Goal: Task Accomplishment & Management: Manage account settings

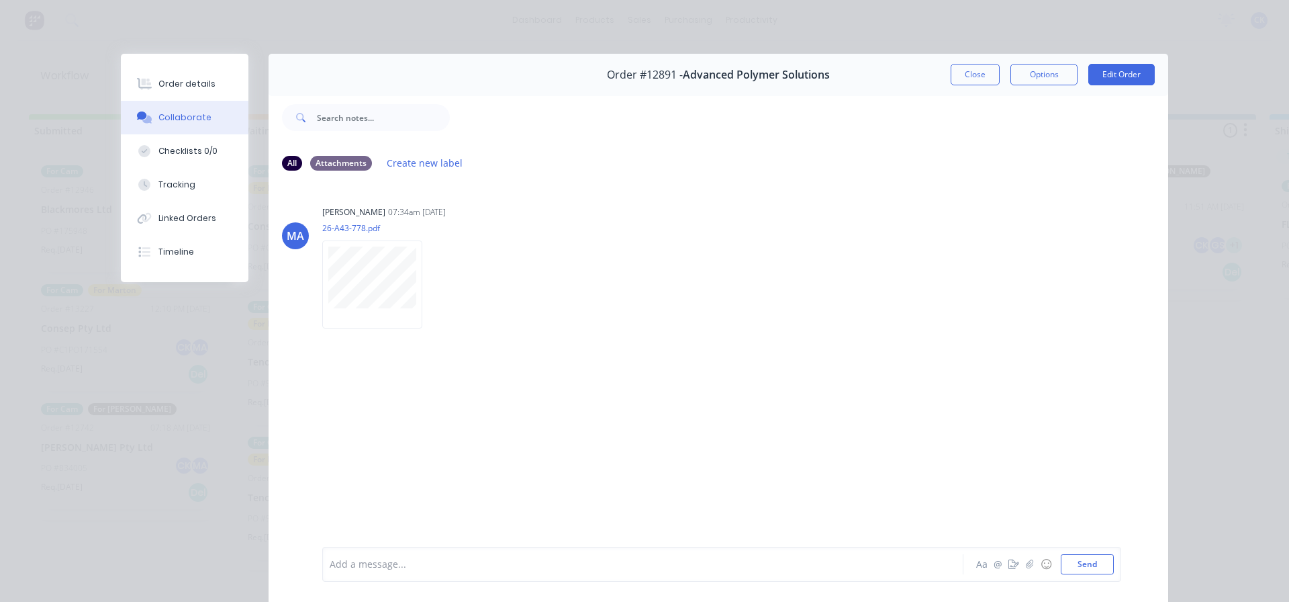
drag, startPoint x: 973, startPoint y: 78, endPoint x: 915, endPoint y: 115, distance: 68.6
click at [973, 78] on button "Close" at bounding box center [975, 74] width 49 height 21
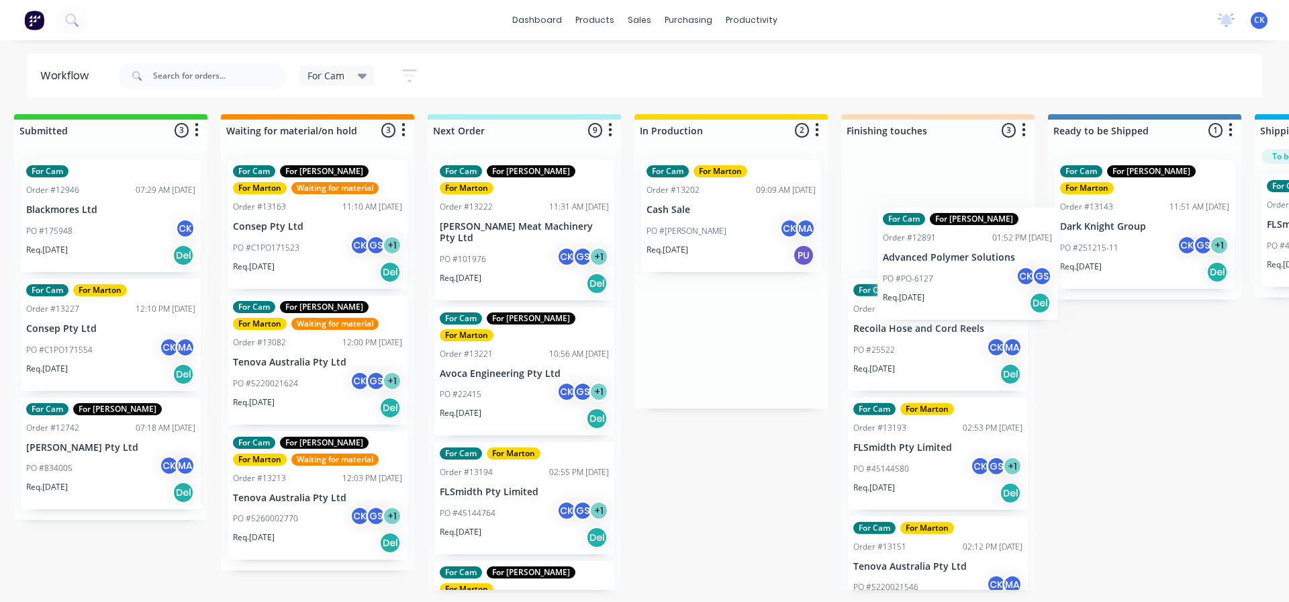
scroll to position [0, 19]
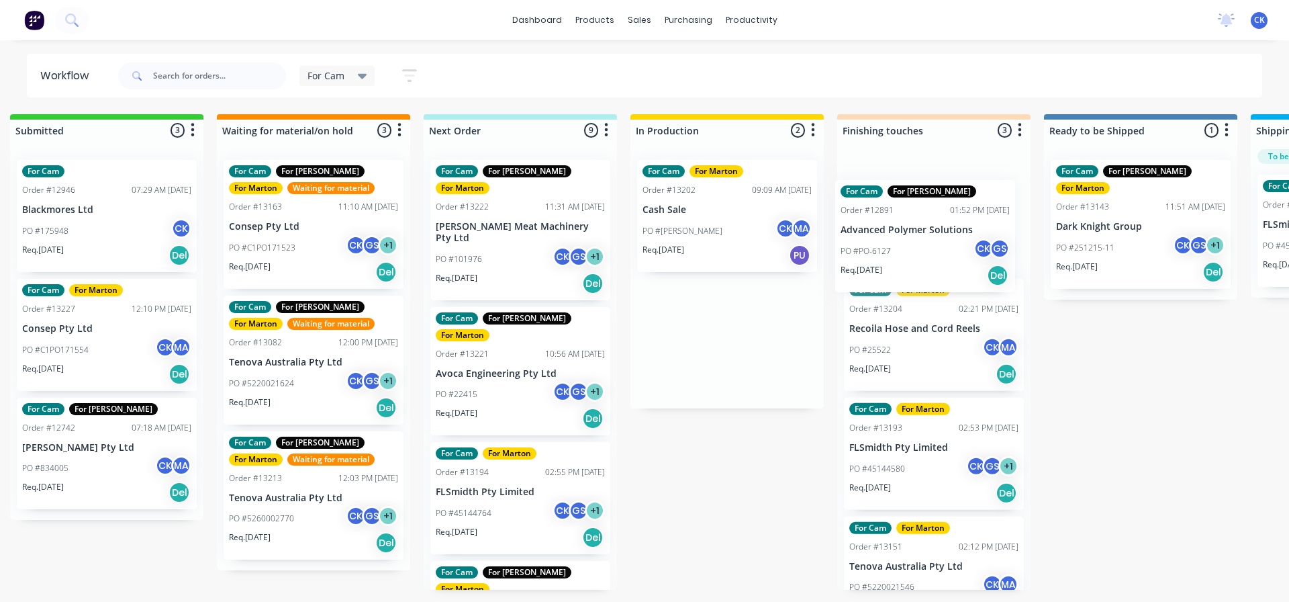
drag, startPoint x: 728, startPoint y: 234, endPoint x: 913, endPoint y: 260, distance: 186.4
click at [913, 260] on div "Submitted 3 Sort By Created date Required date Order number Customer name Most …" at bounding box center [896, 351] width 1850 height 475
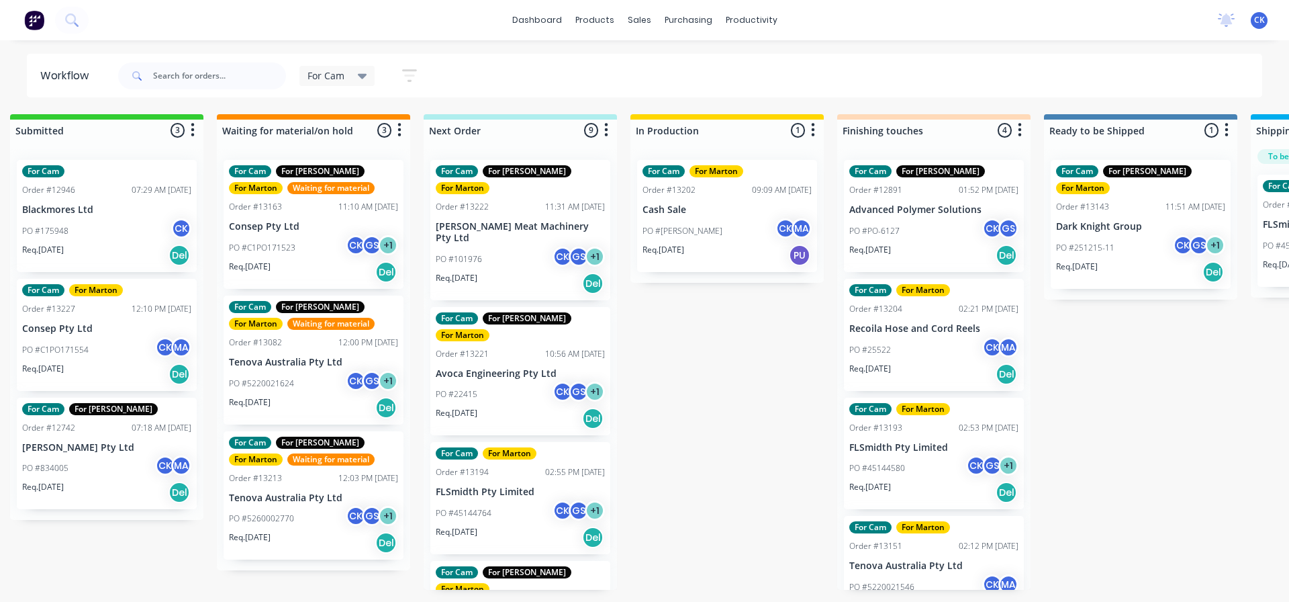
click at [911, 365] on div "Req. 15/08/25 Del" at bounding box center [933, 374] width 169 height 23
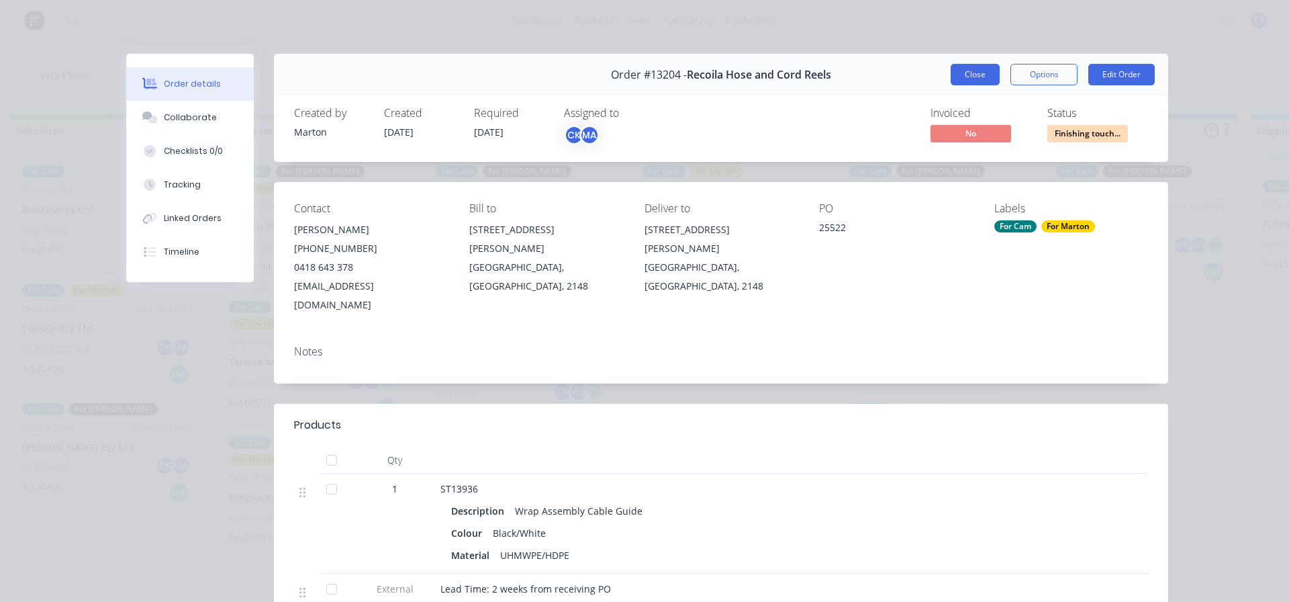
click at [974, 75] on button "Close" at bounding box center [975, 74] width 49 height 21
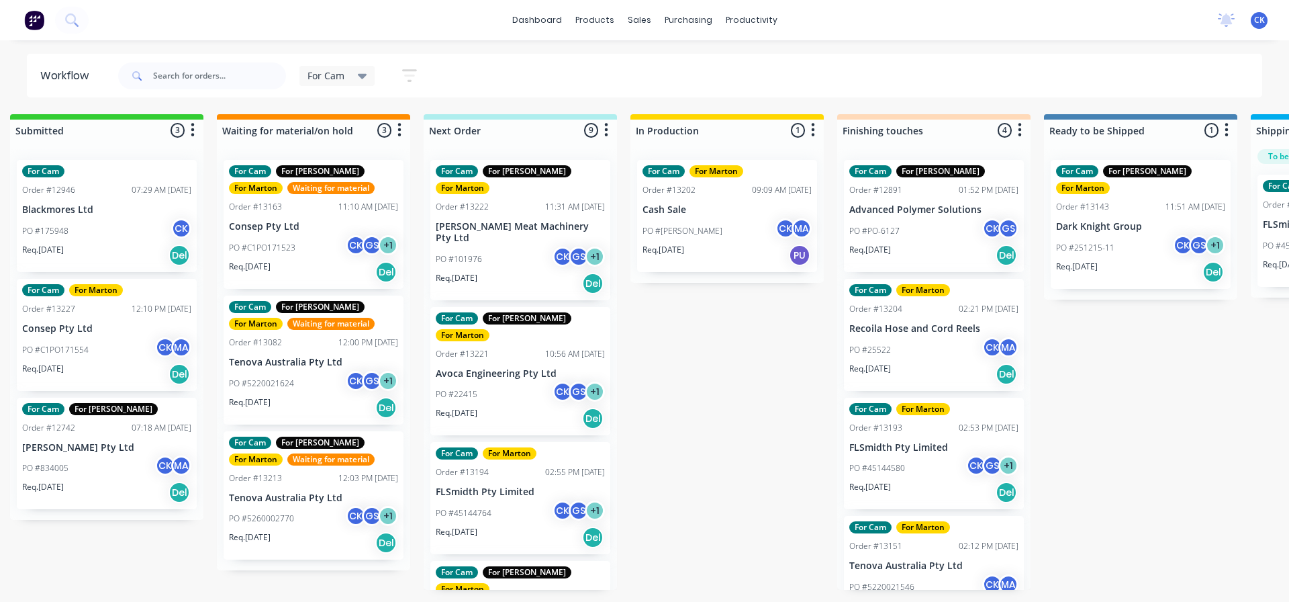
scroll to position [39, 0]
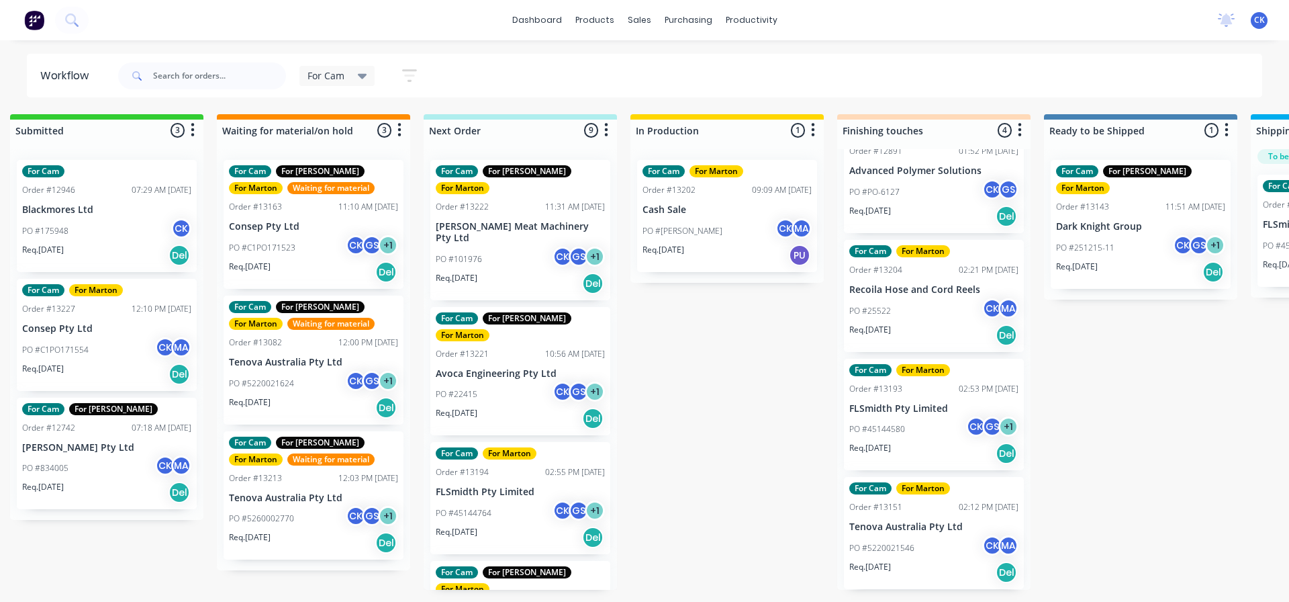
click at [917, 392] on div "Order #13193 02:53 PM 30/07/25" at bounding box center [933, 389] width 169 height 12
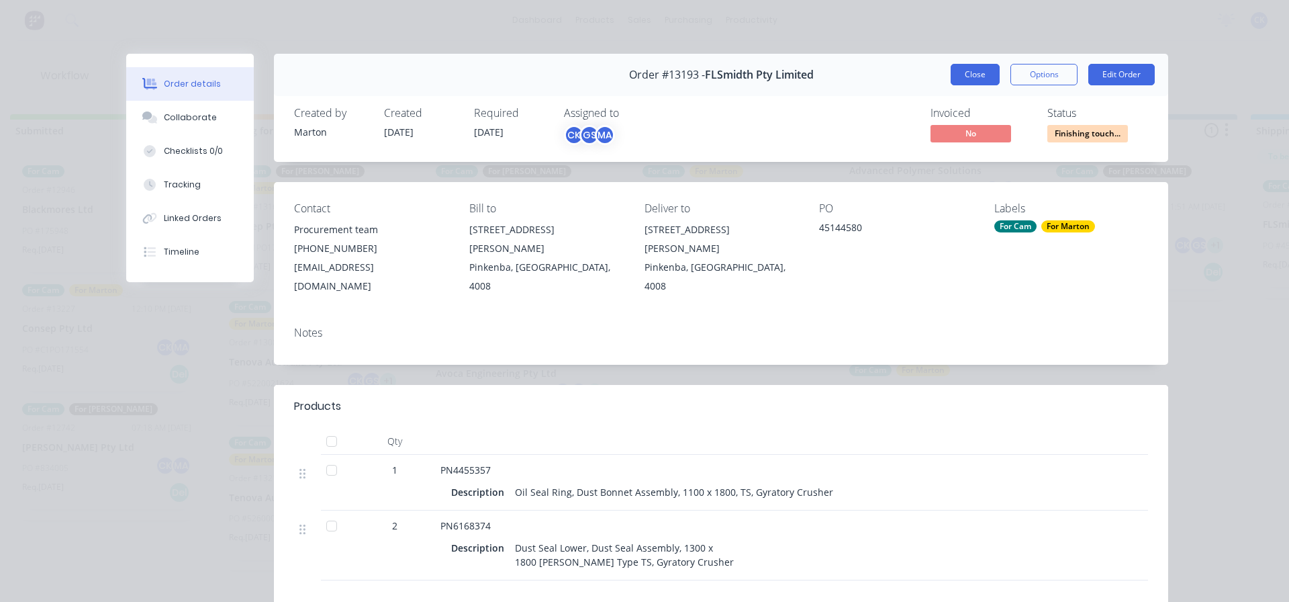
click at [953, 64] on button "Close" at bounding box center [975, 74] width 49 height 21
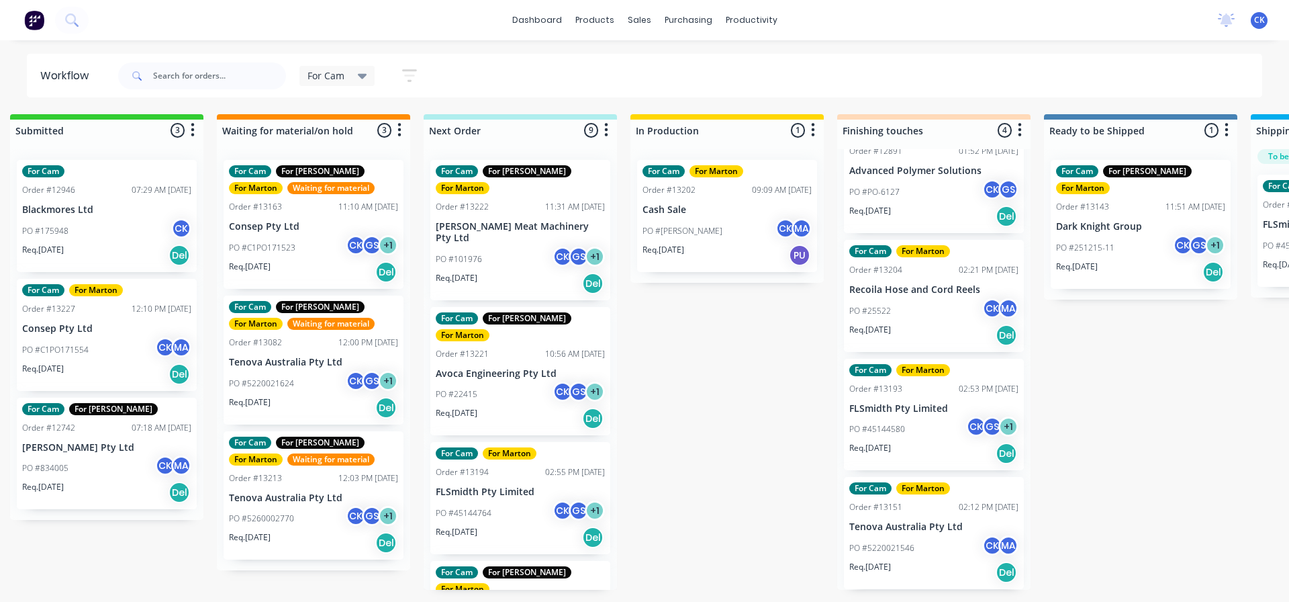
click at [952, 524] on p "Tenova Australia Pty Ltd" at bounding box center [933, 526] width 169 height 11
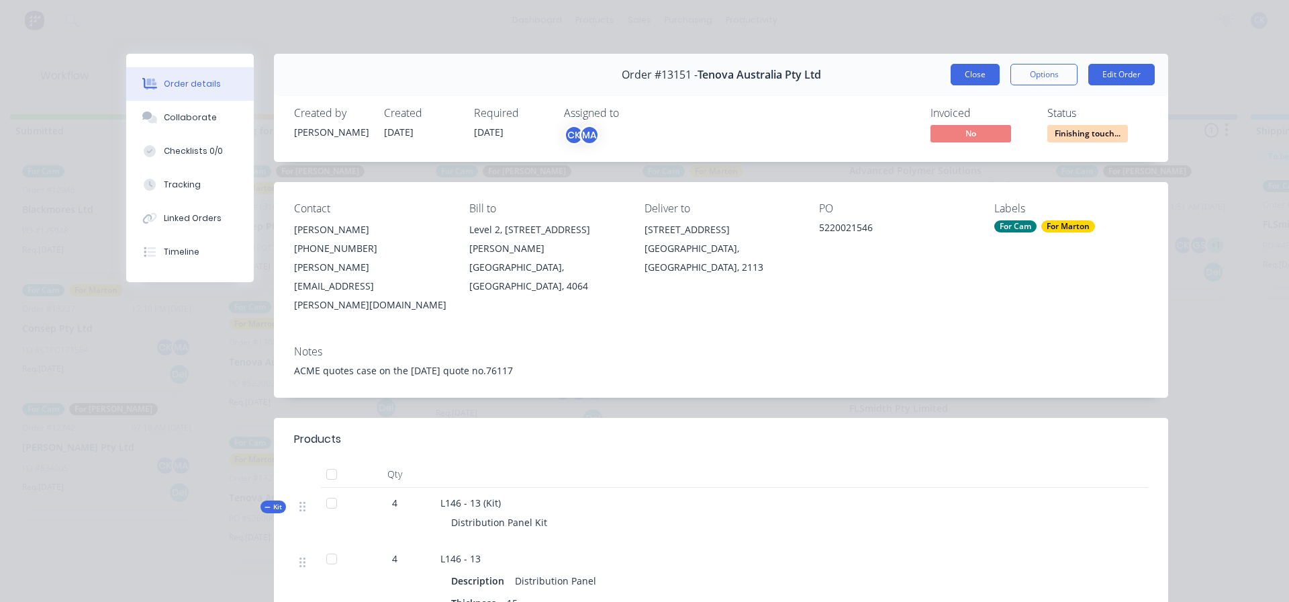
click at [983, 64] on button "Close" at bounding box center [975, 74] width 49 height 21
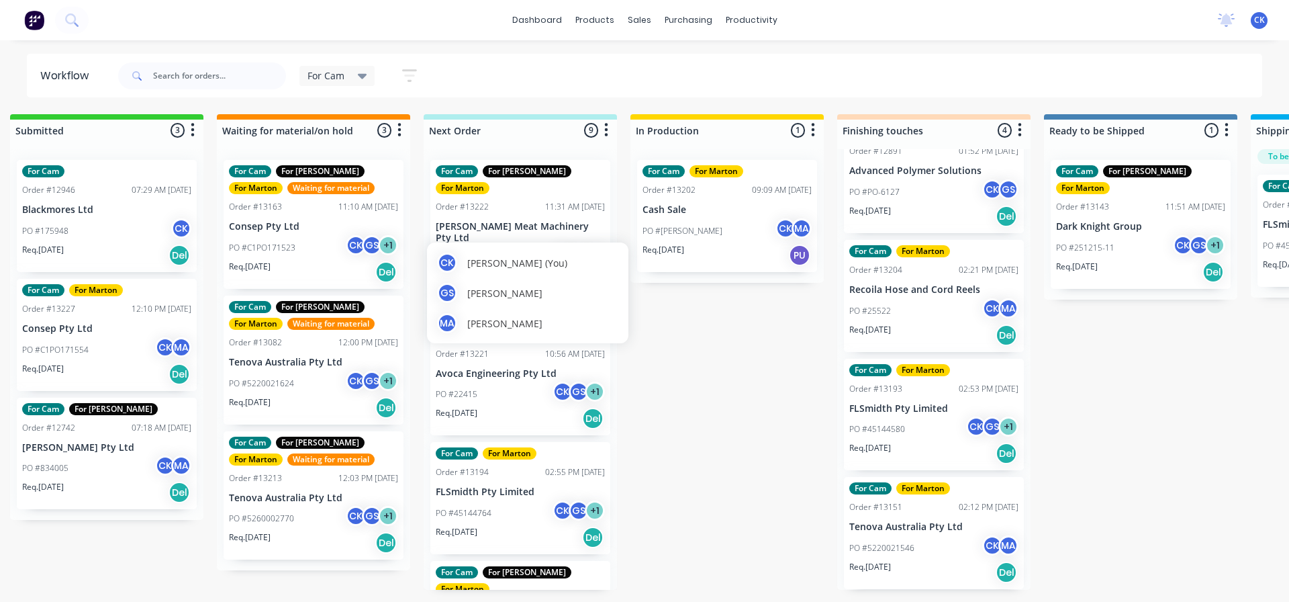
click at [553, 246] on div "CK" at bounding box center [563, 256] width 20 height 20
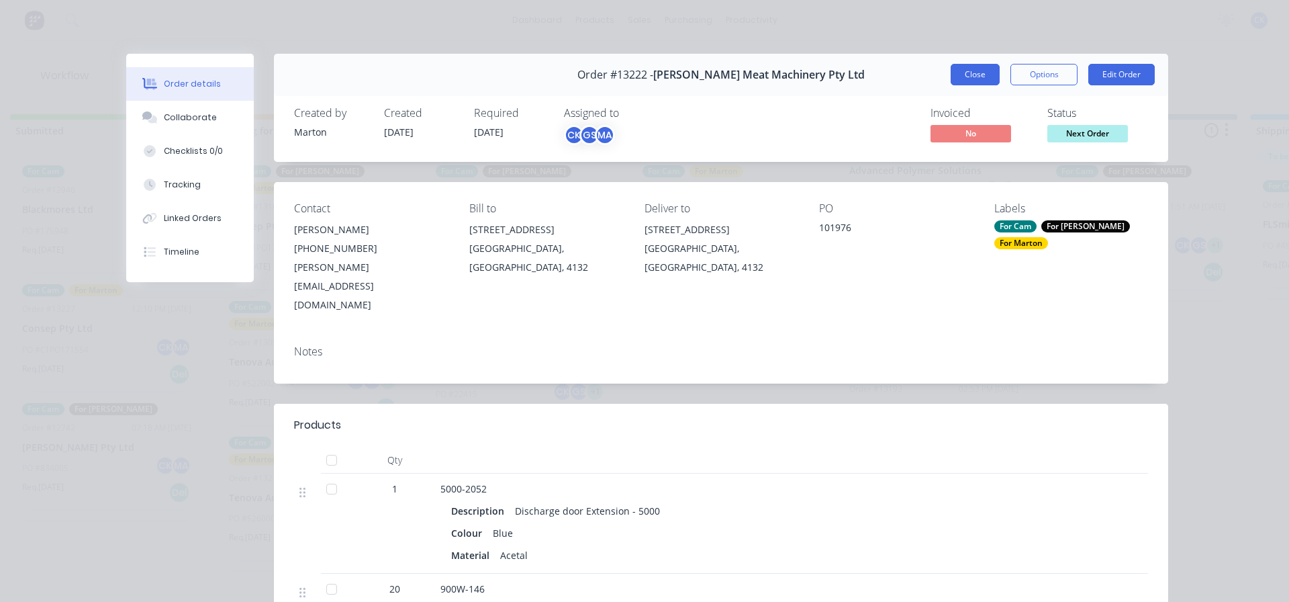
click at [974, 76] on button "Close" at bounding box center [975, 74] width 49 height 21
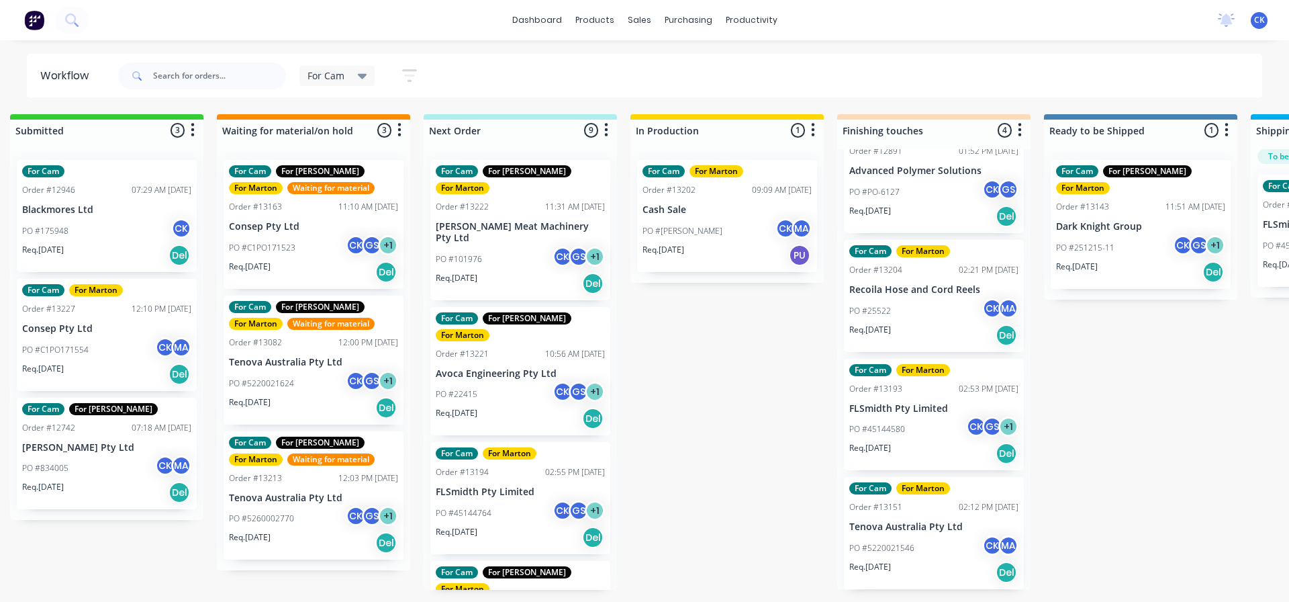
click at [490, 407] on div "Req. 20/08/25 Del" at bounding box center [520, 418] width 169 height 23
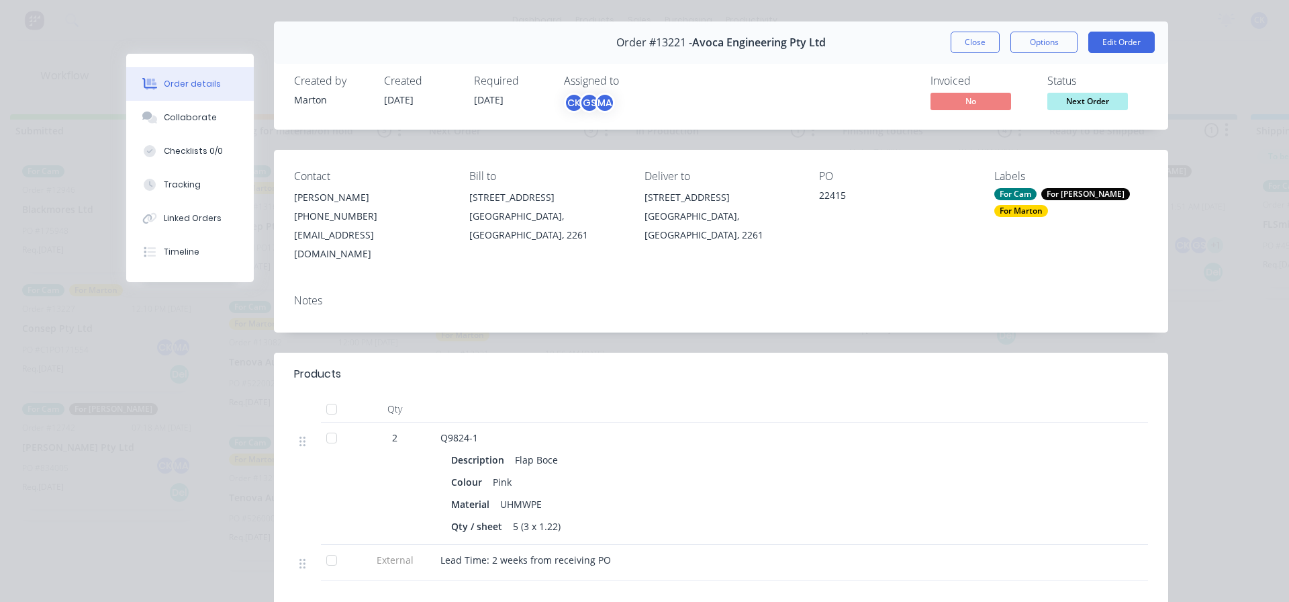
scroll to position [0, 0]
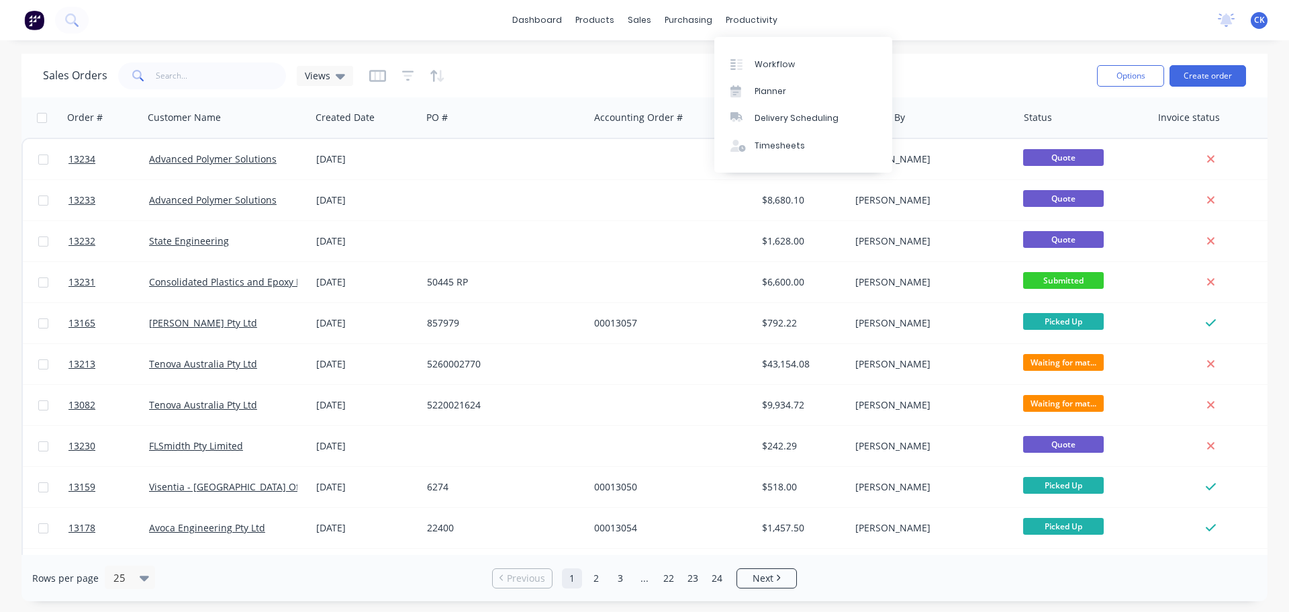
click at [741, 26] on div "productivity" at bounding box center [751, 20] width 65 height 20
click at [760, 70] on div "Workflow" at bounding box center [775, 64] width 40 height 12
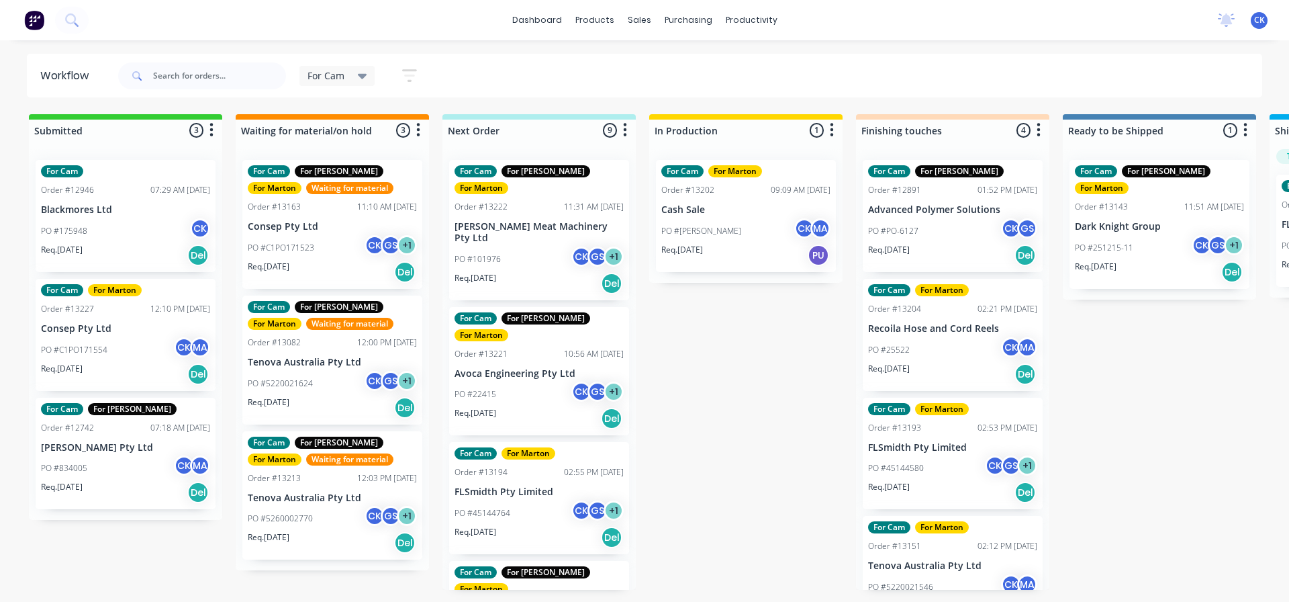
click at [549, 272] on div "Req. 18/08/25 Del" at bounding box center [539, 283] width 169 height 23
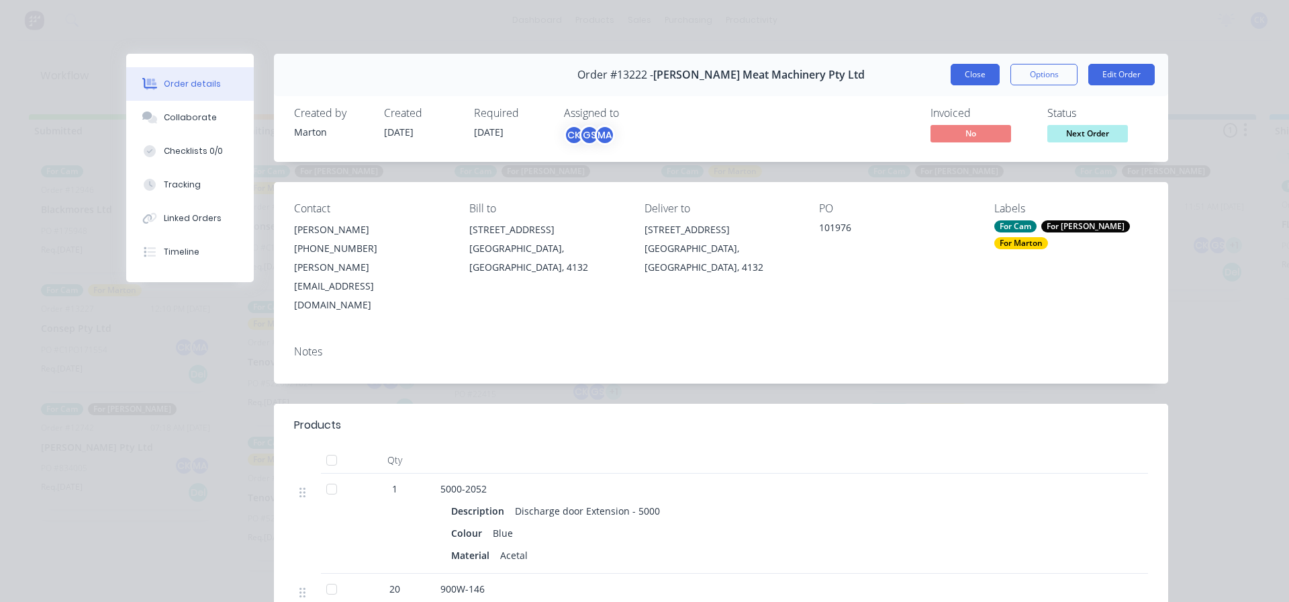
click at [964, 73] on button "Close" at bounding box center [975, 74] width 49 height 21
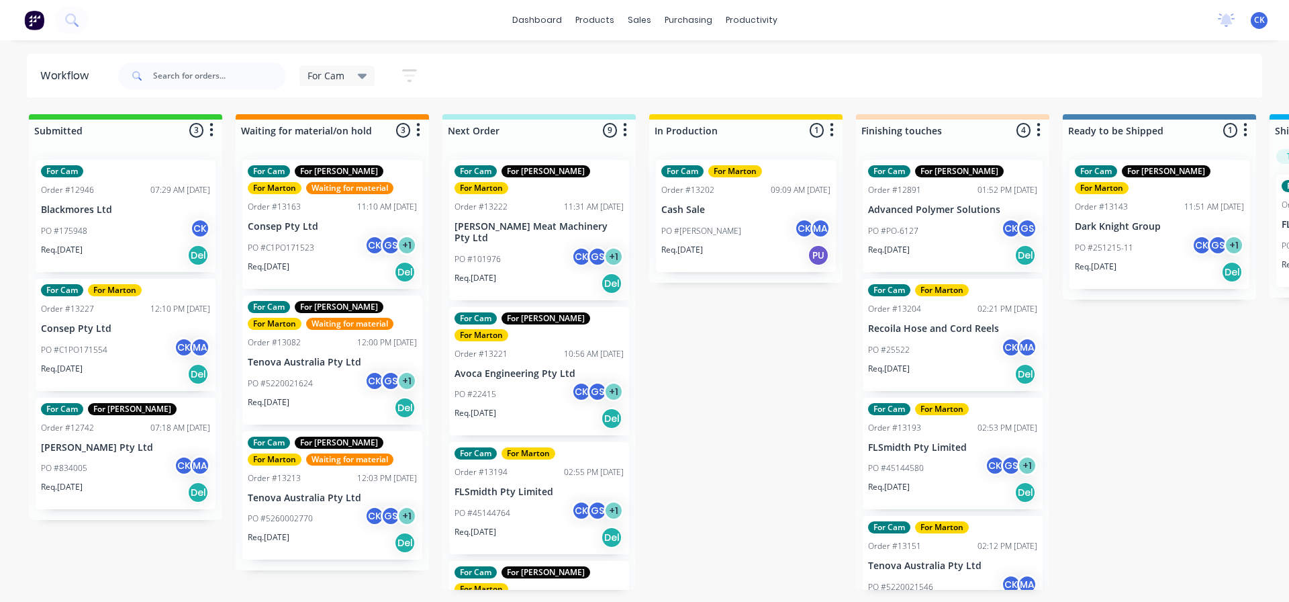
click at [554, 246] on div "PO #101976 CK GS + 1" at bounding box center [539, 259] width 169 height 26
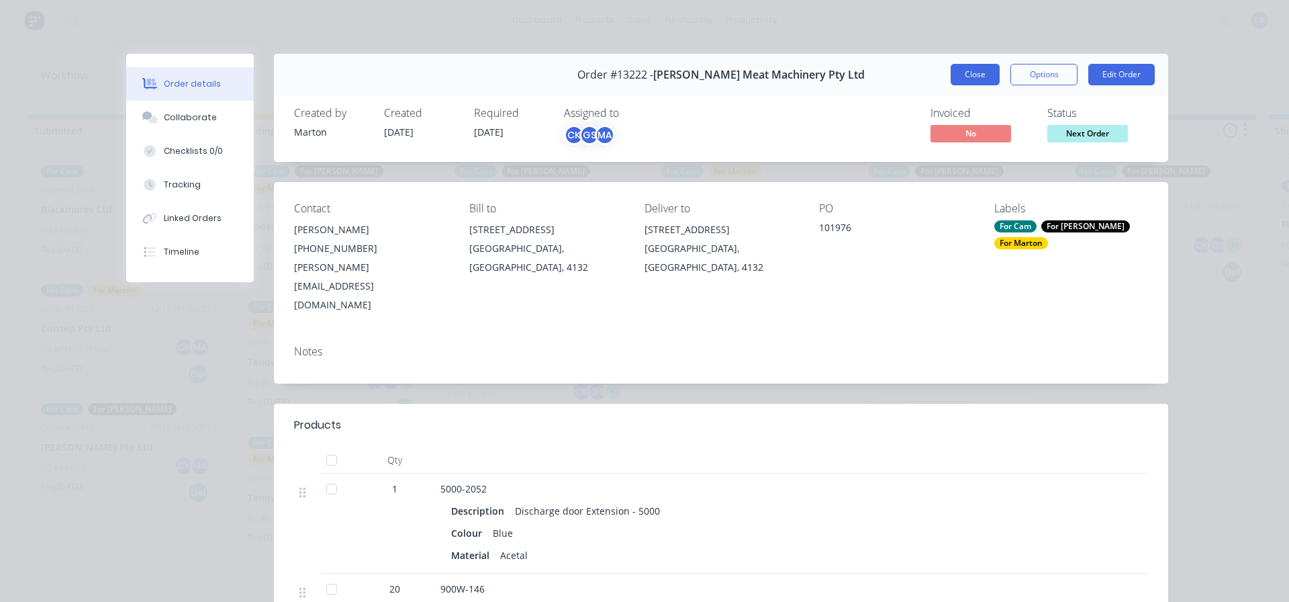
click at [966, 82] on button "Close" at bounding box center [975, 74] width 49 height 21
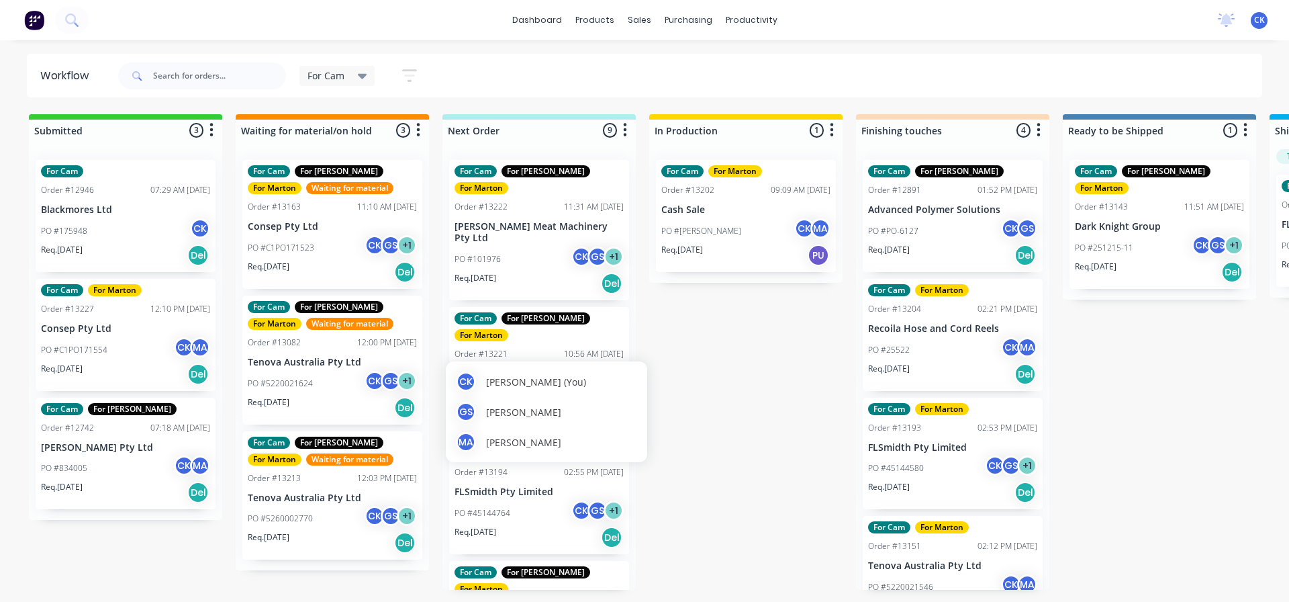
click at [518, 369] on div "CK Cameron Kotthoff (You) GS Gergely Szabo MA Marton Agocs" at bounding box center [546, 411] width 201 height 101
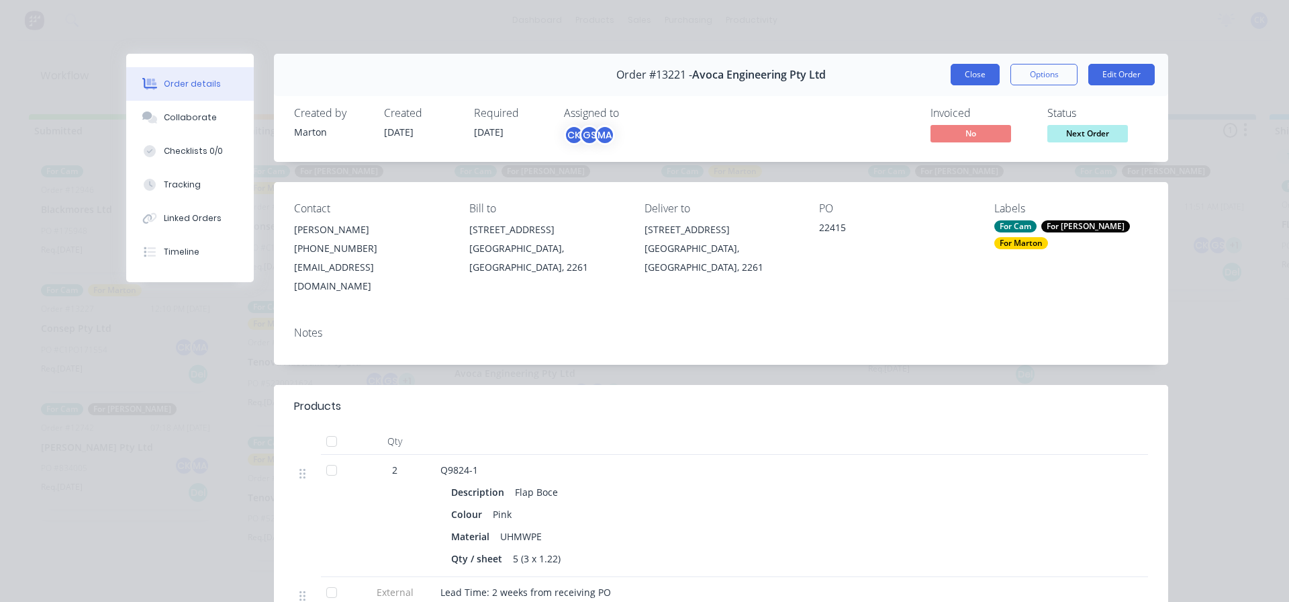
click at [964, 68] on button "Close" at bounding box center [975, 74] width 49 height 21
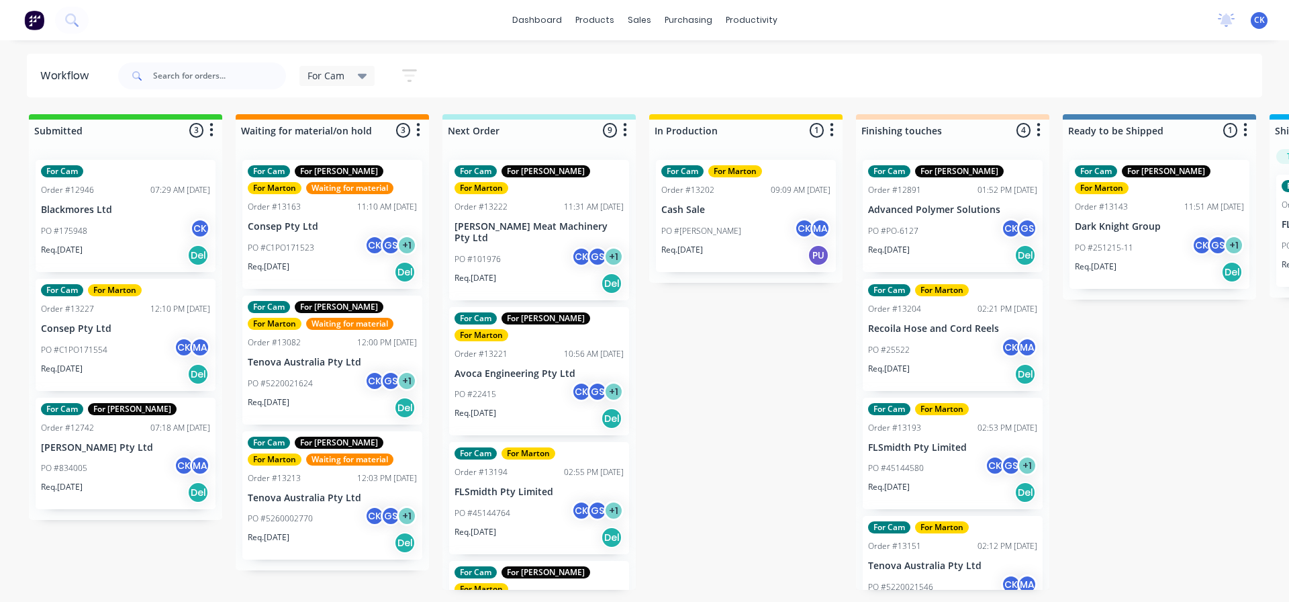
click at [899, 238] on div "PO #PO-6127 CK GS" at bounding box center [952, 231] width 169 height 26
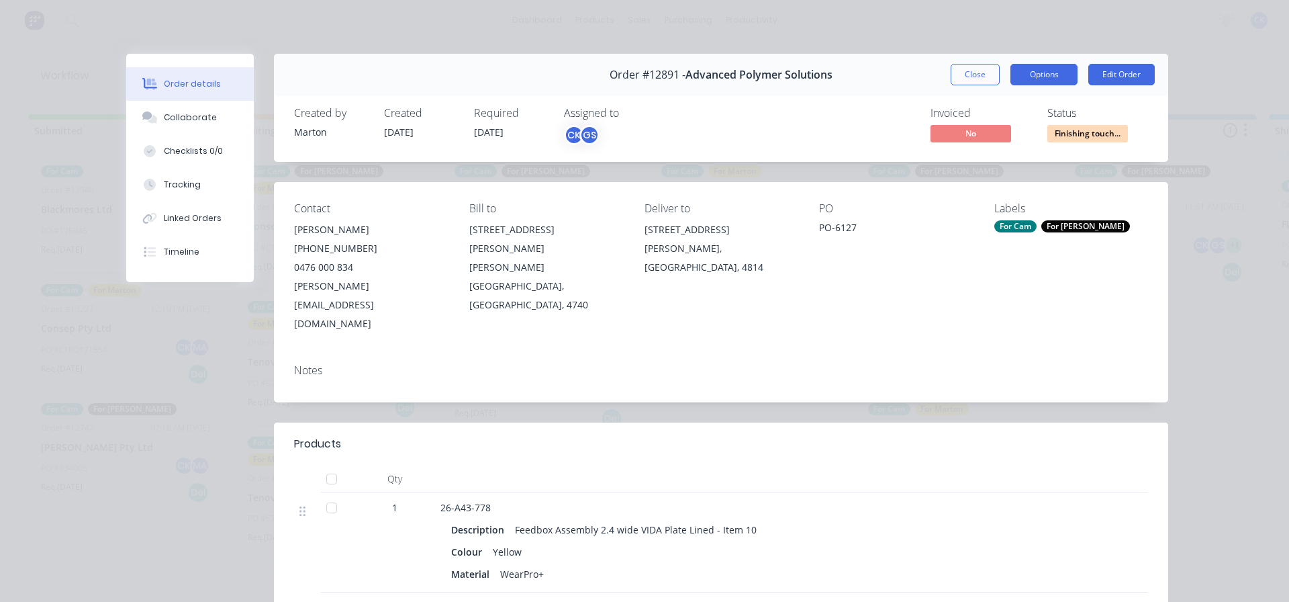
click at [1021, 79] on button "Options" at bounding box center [1044, 74] width 67 height 21
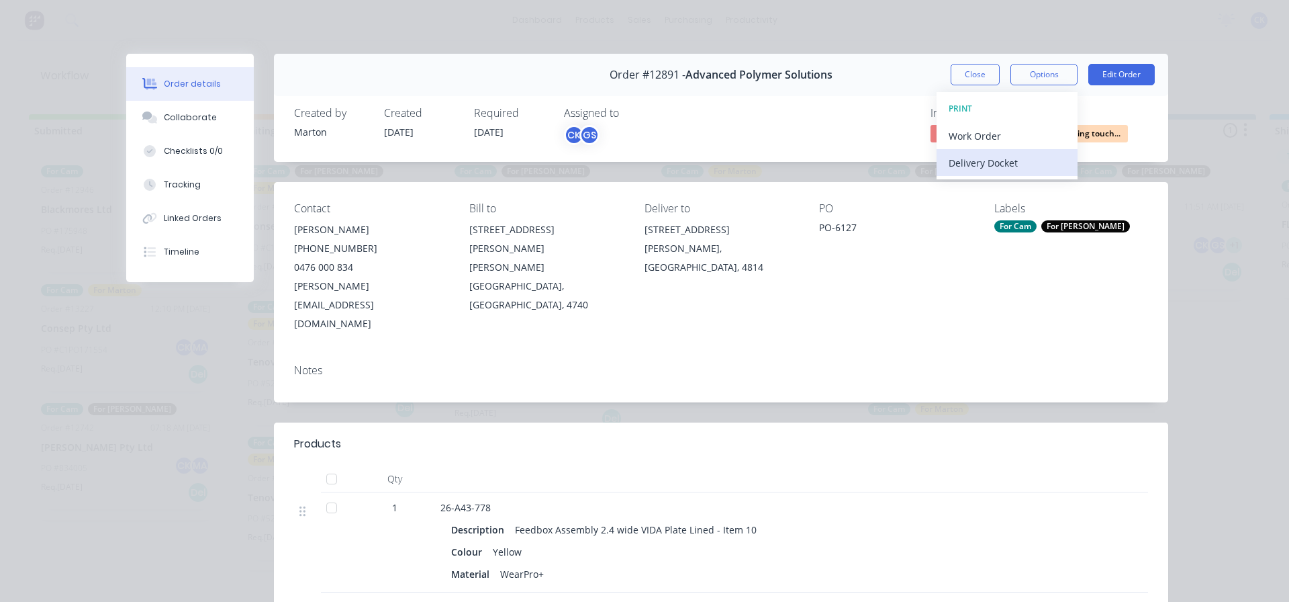
click at [958, 163] on div "Delivery Docket" at bounding box center [1007, 162] width 117 height 19
click at [964, 161] on div "Standard" at bounding box center [1007, 162] width 117 height 19
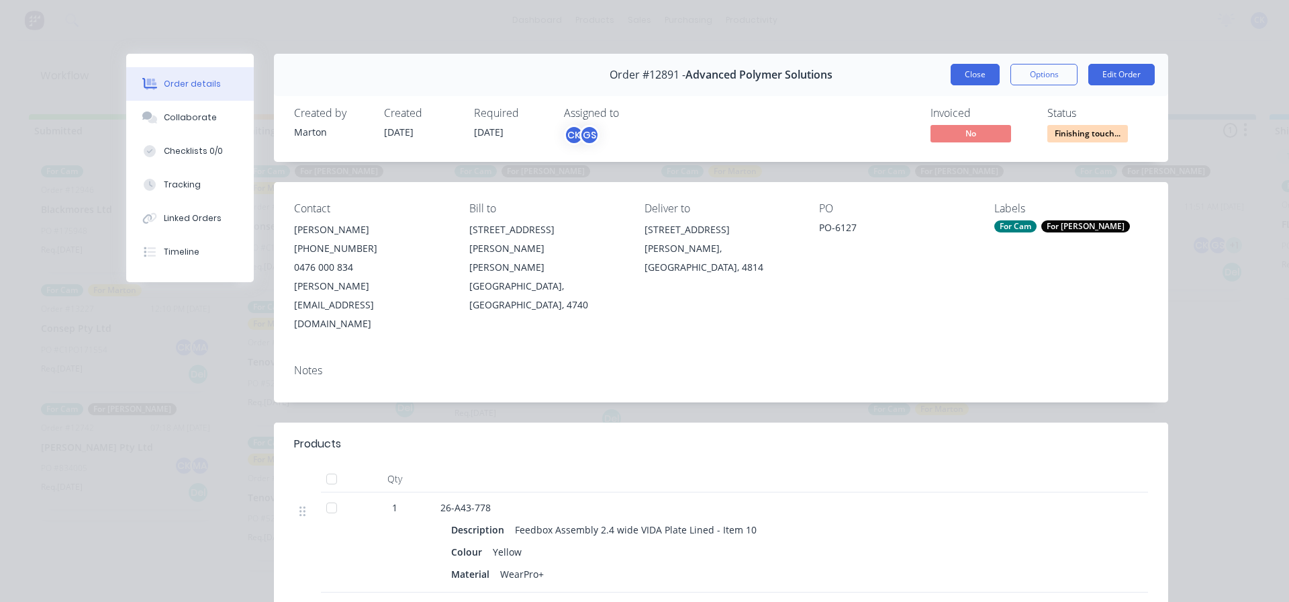
click at [957, 66] on button "Close" at bounding box center [975, 74] width 49 height 21
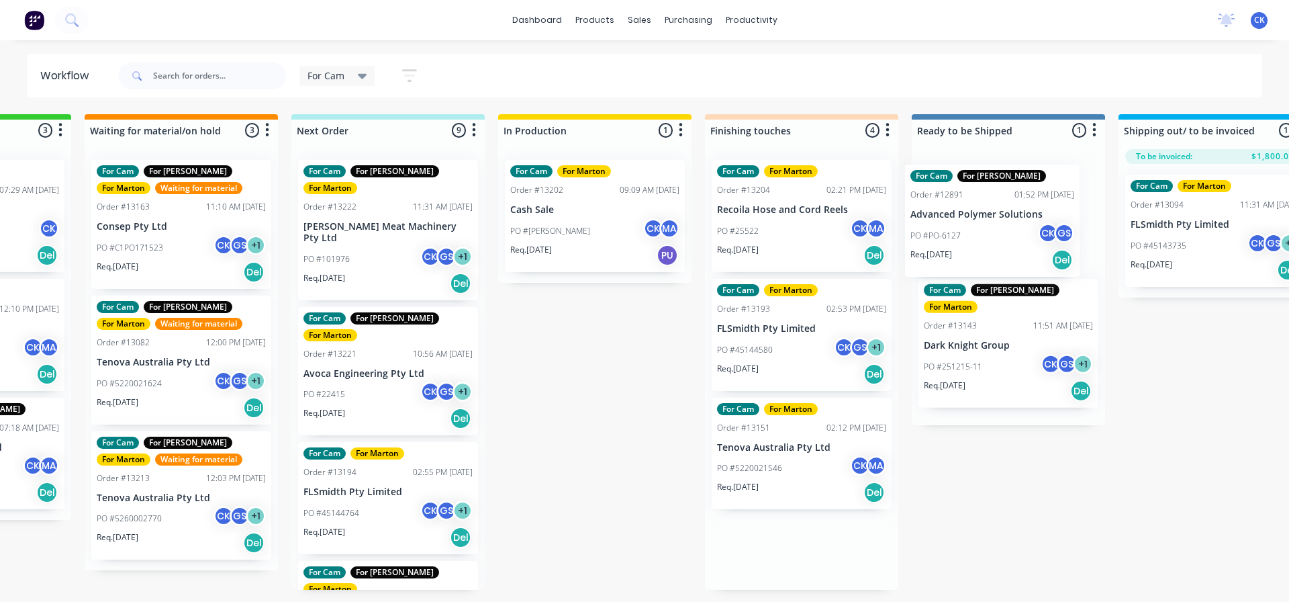
scroll to position [0, 154]
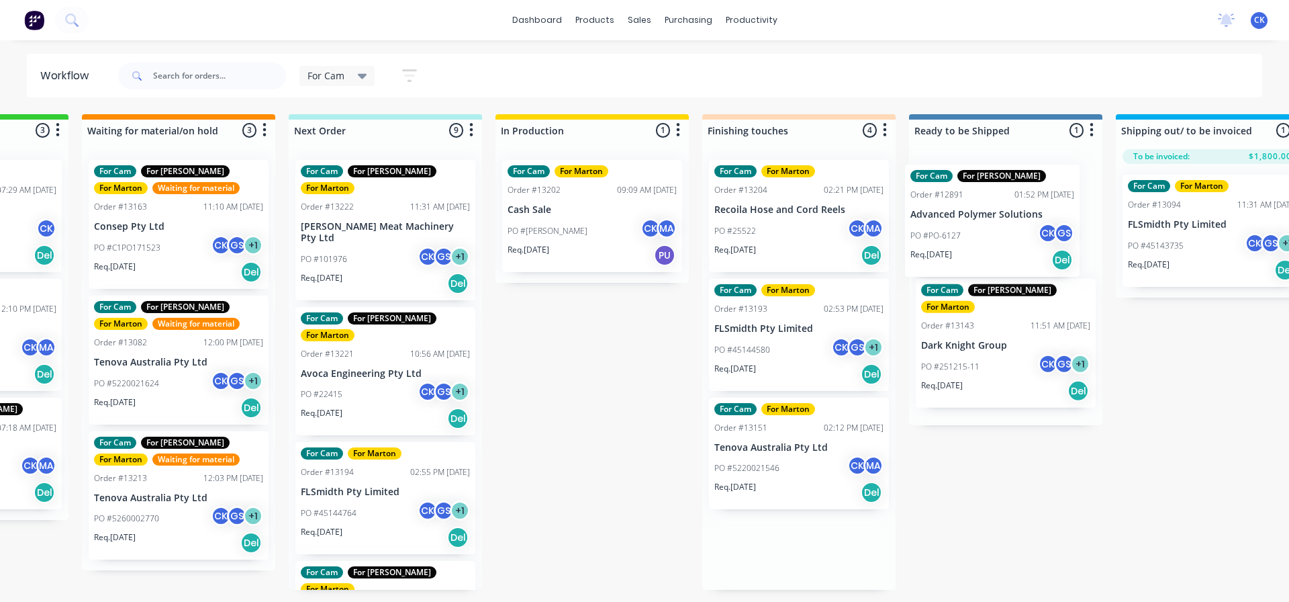
drag, startPoint x: 943, startPoint y: 222, endPoint x: 989, endPoint y: 227, distance: 46.0
click at [989, 227] on div "Submitted 3 Sort By Created date Required date Order number Customer name Most …" at bounding box center [761, 351] width 1850 height 475
click at [762, 228] on div "PO #25522 CK MA" at bounding box center [798, 231] width 169 height 26
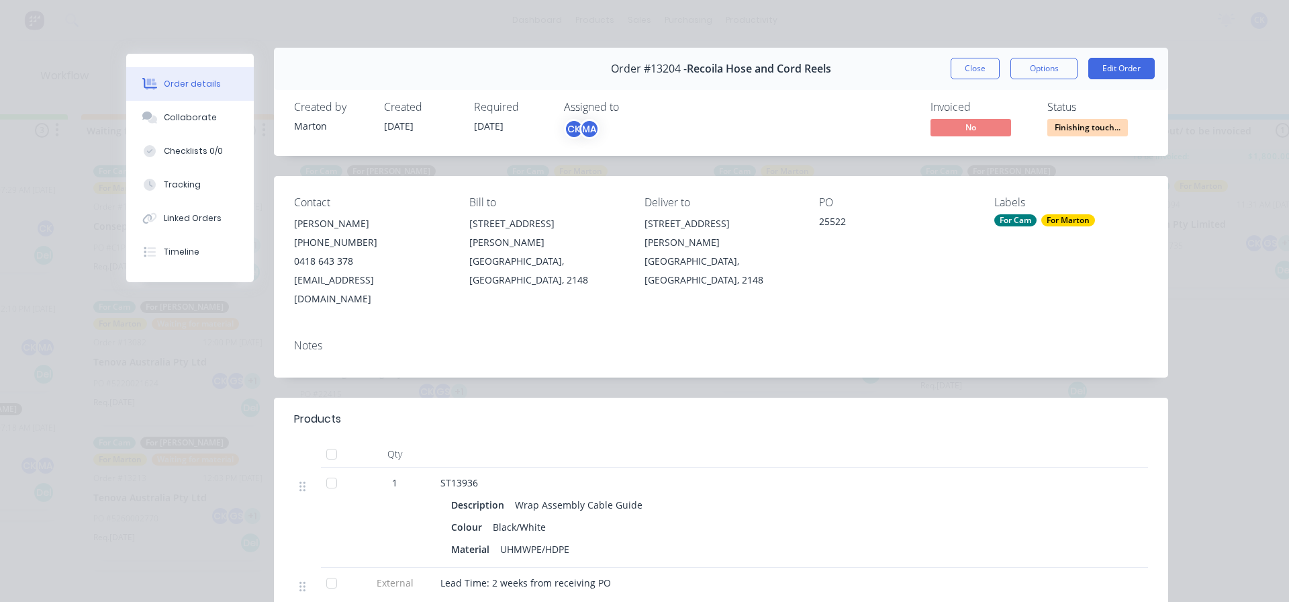
scroll to position [0, 0]
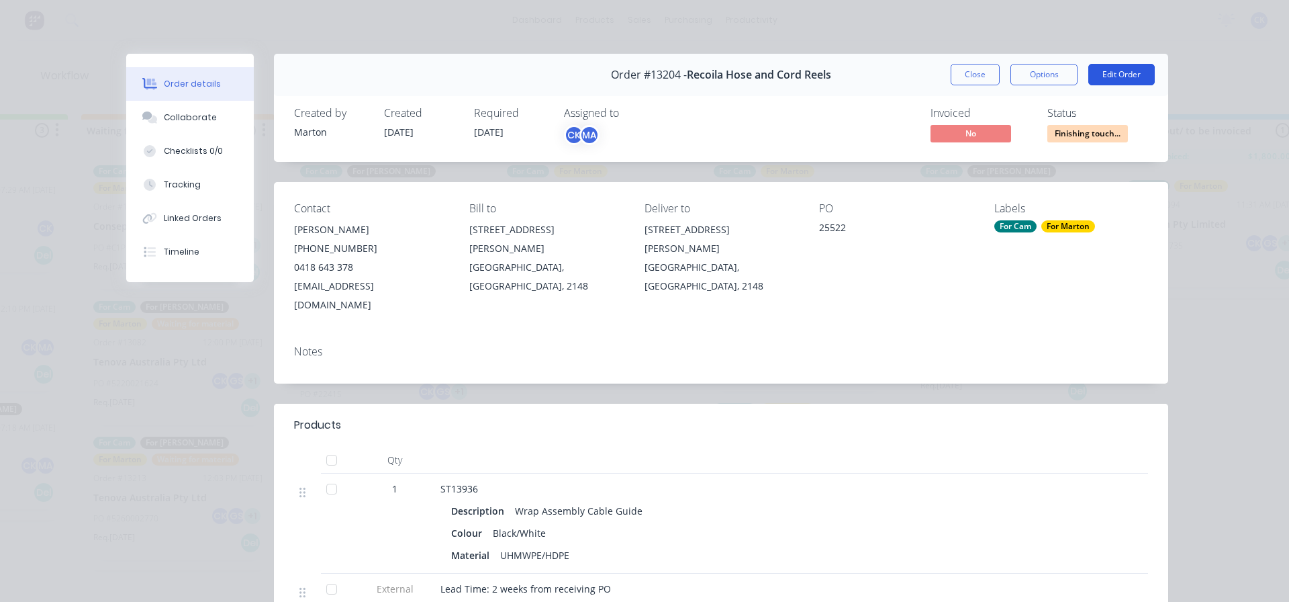
click at [1097, 72] on button "Edit Order" at bounding box center [1122, 74] width 66 height 21
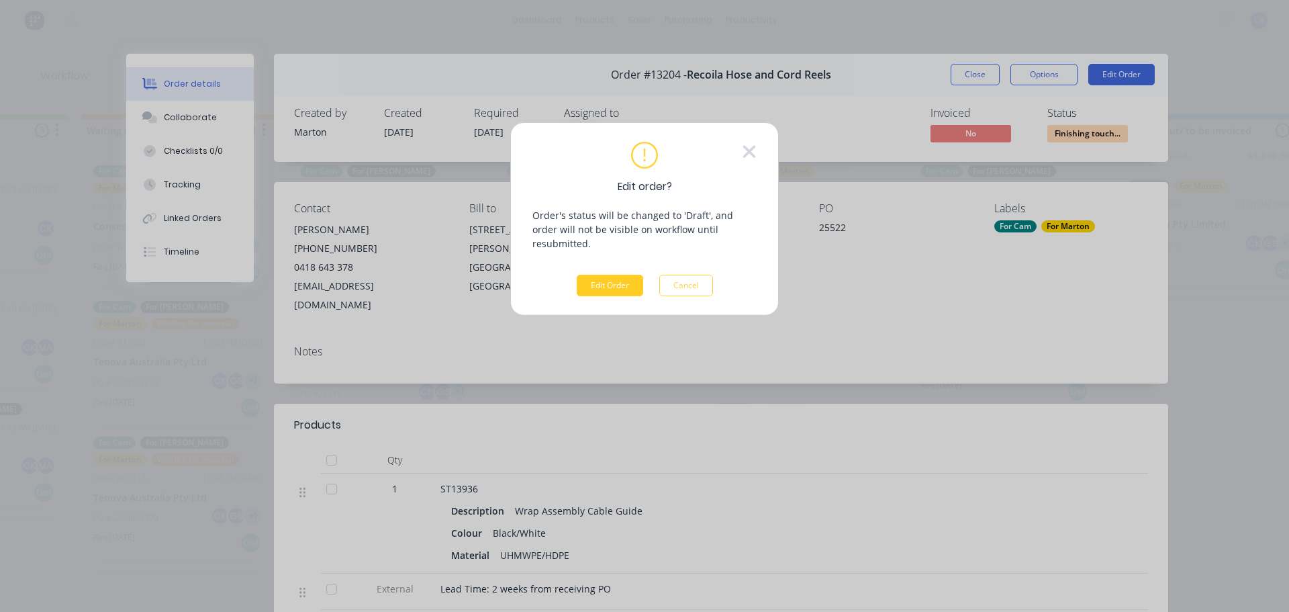
click at [627, 275] on button "Edit Order" at bounding box center [610, 285] width 66 height 21
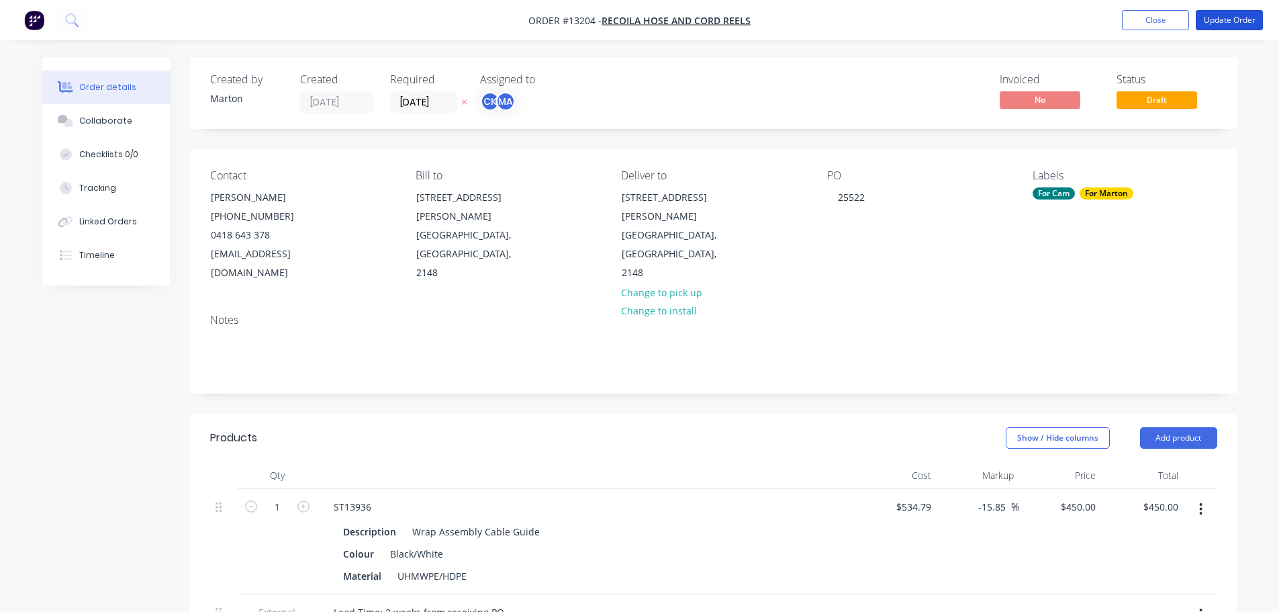
drag, startPoint x: 1224, startPoint y: 27, endPoint x: 1217, endPoint y: 32, distance: 9.1
click at [1224, 27] on button "Update Order" at bounding box center [1229, 20] width 67 height 20
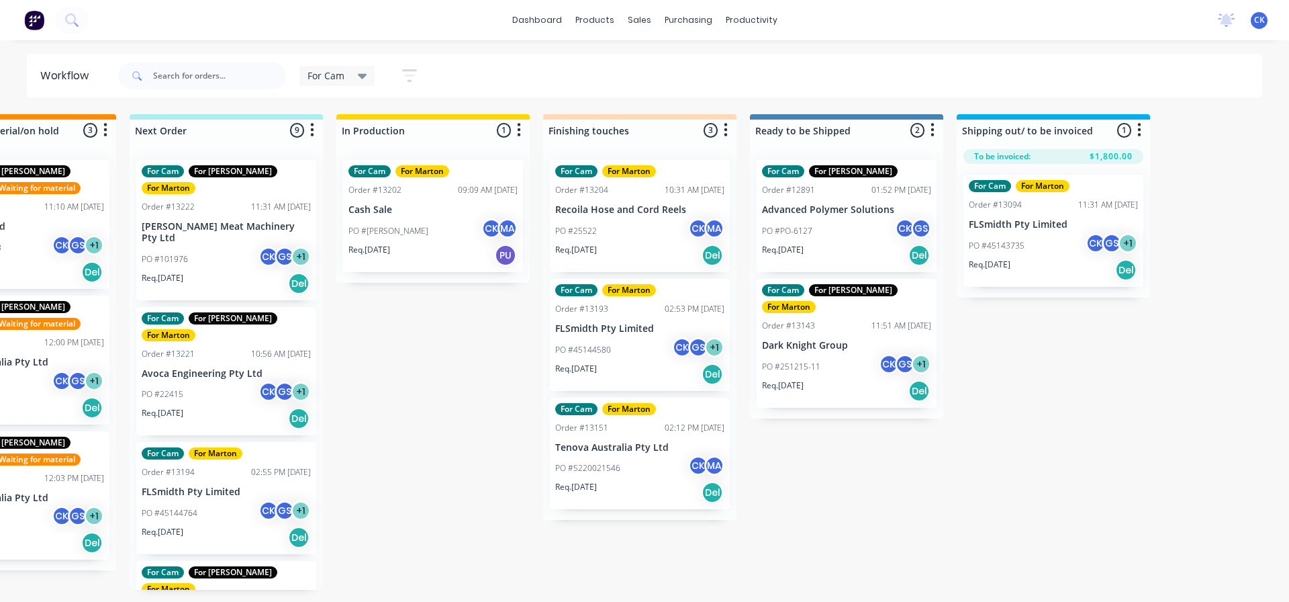
scroll to position [0, 561]
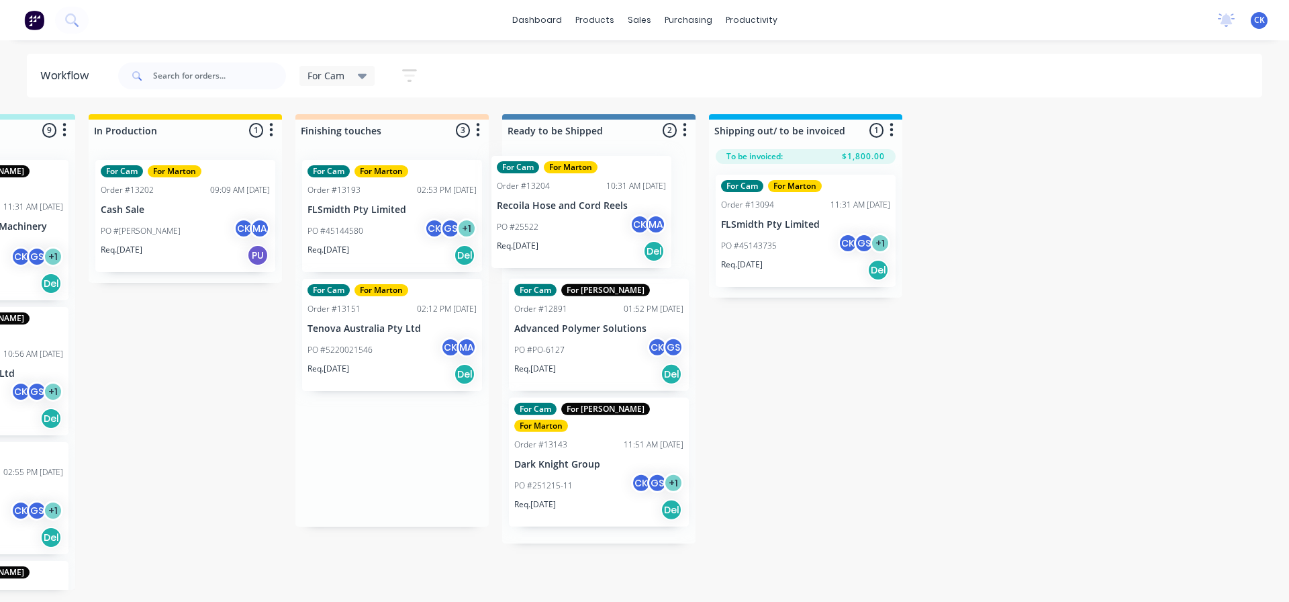
drag, startPoint x: 413, startPoint y: 231, endPoint x: 605, endPoint y: 234, distance: 192.1
click at [605, 234] on div "Submitted 3 Sort By Created date Required date Order number Customer name Most …" at bounding box center [354, 351] width 1850 height 475
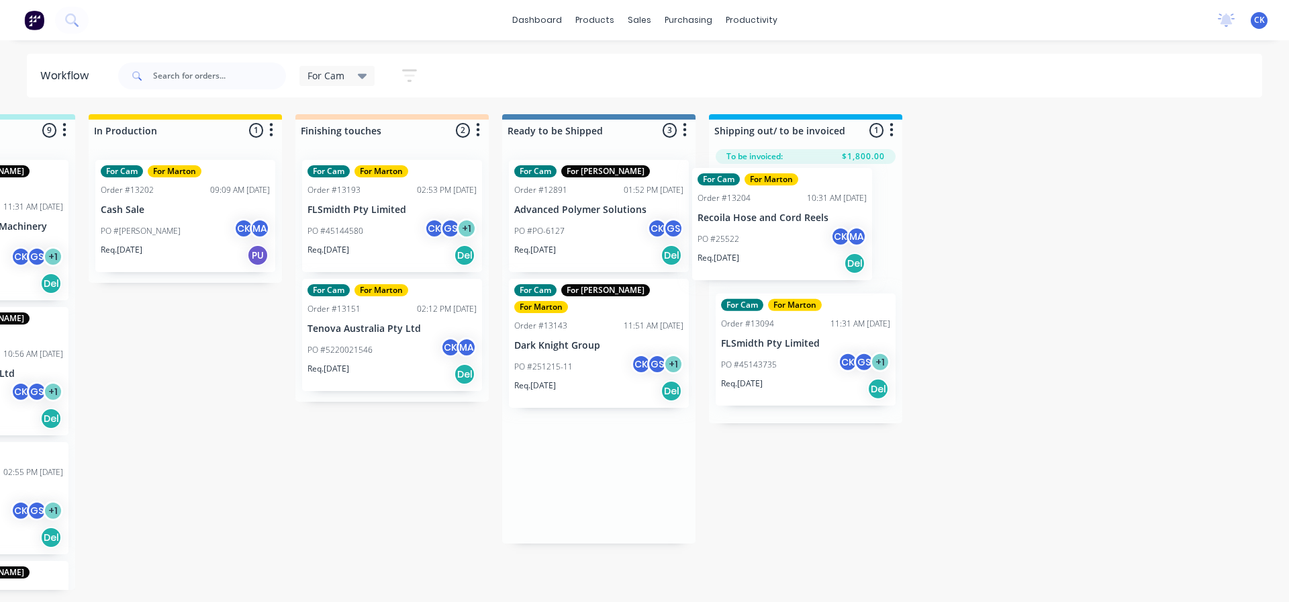
drag, startPoint x: 639, startPoint y: 265, endPoint x: 769, endPoint y: 241, distance: 132.5
click at [769, 241] on div "Submitted 3 Sort By Created date Required date Order number Customer name Most …" at bounding box center [354, 351] width 1850 height 475
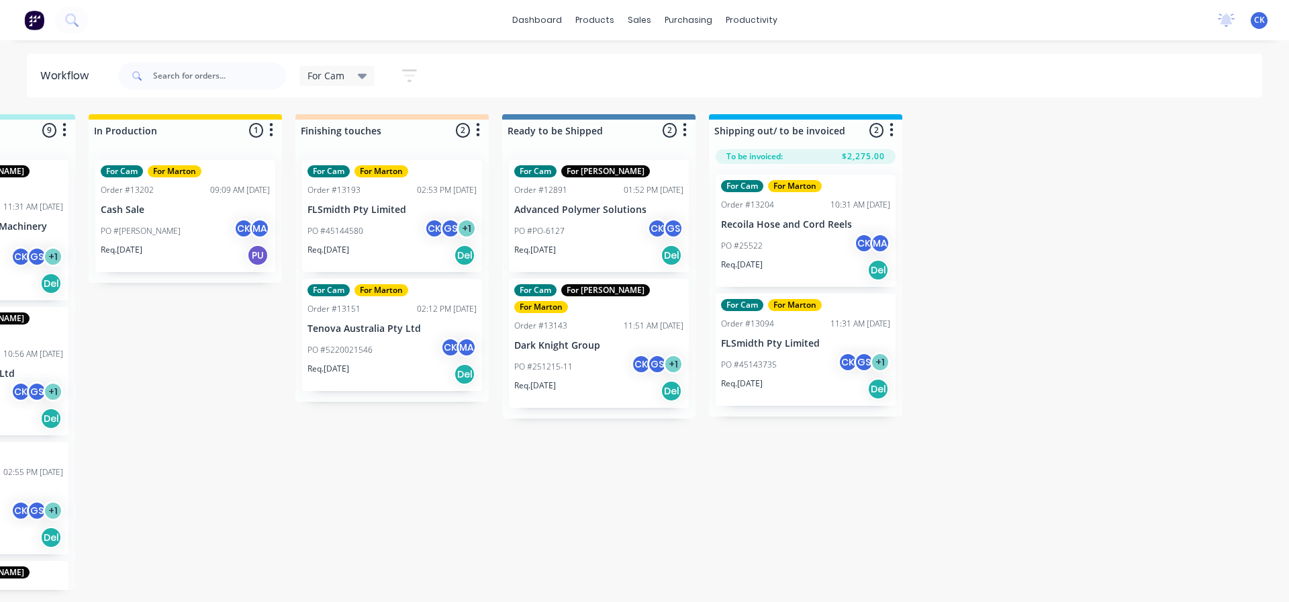
click at [780, 244] on div "PO #25522 CK MA" at bounding box center [805, 246] width 169 height 26
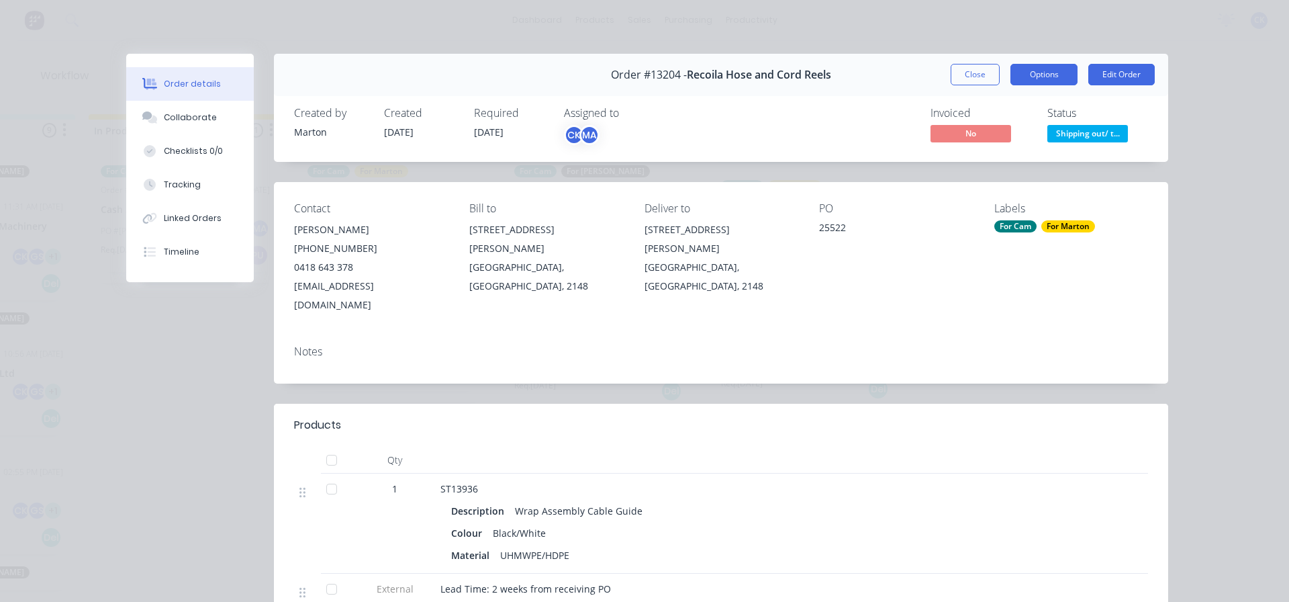
click at [1037, 76] on button "Options" at bounding box center [1044, 74] width 67 height 21
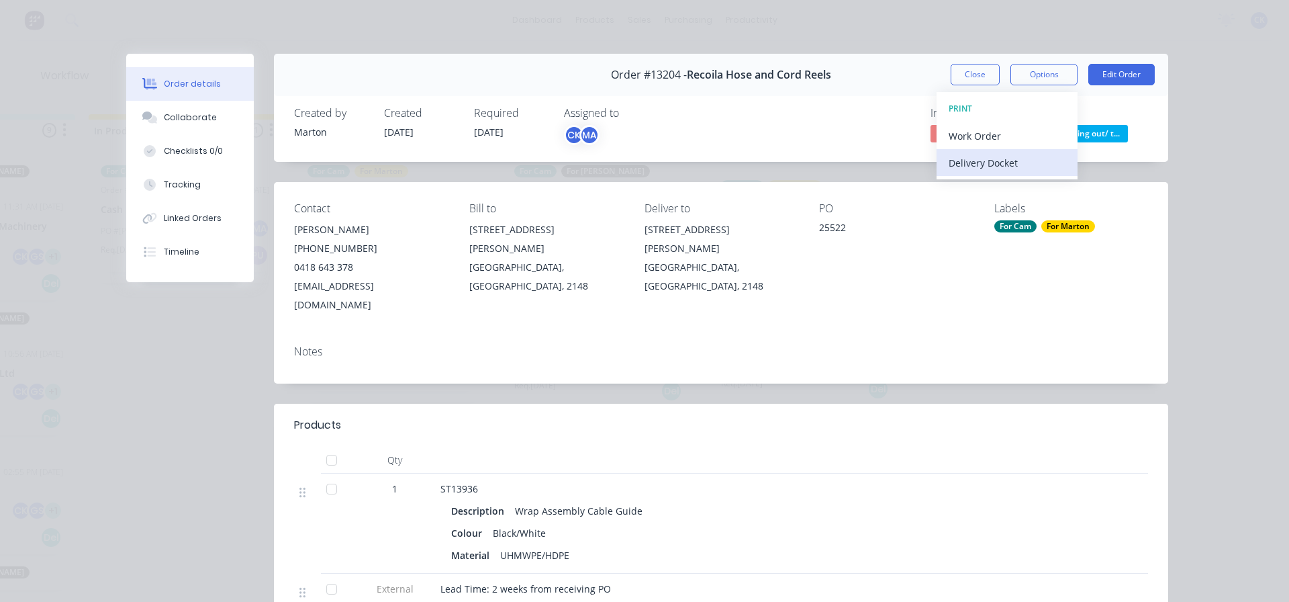
click at [997, 158] on div "Delivery Docket" at bounding box center [1007, 162] width 117 height 19
click at [982, 156] on div "Standard" at bounding box center [1007, 162] width 117 height 19
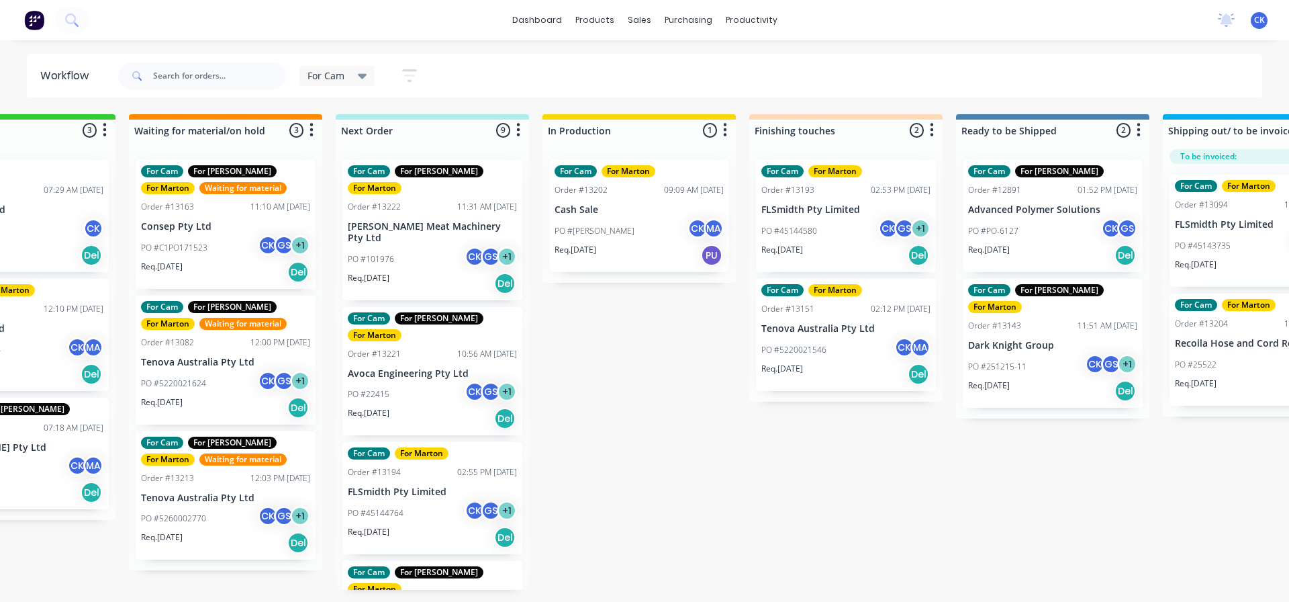
click at [416, 269] on div "For Cam For [PERSON_NAME] For [PERSON_NAME] Order #13222 11:31 AM [DATE] [PERSO…" at bounding box center [432, 230] width 180 height 140
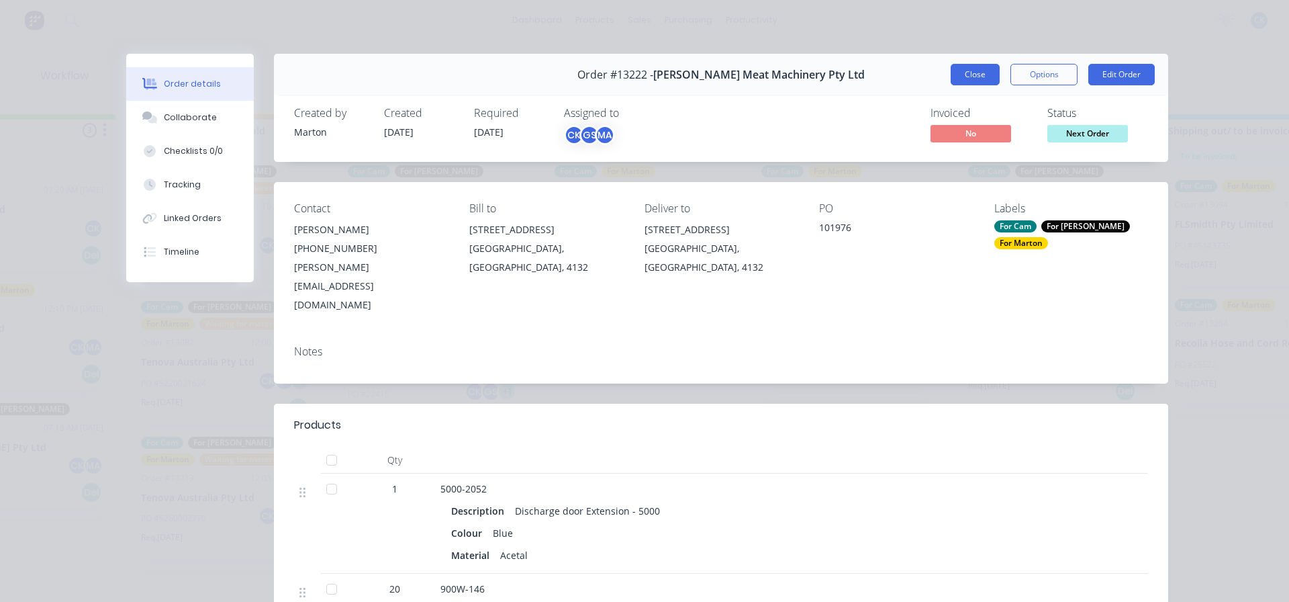
click at [972, 76] on button "Close" at bounding box center [975, 74] width 49 height 21
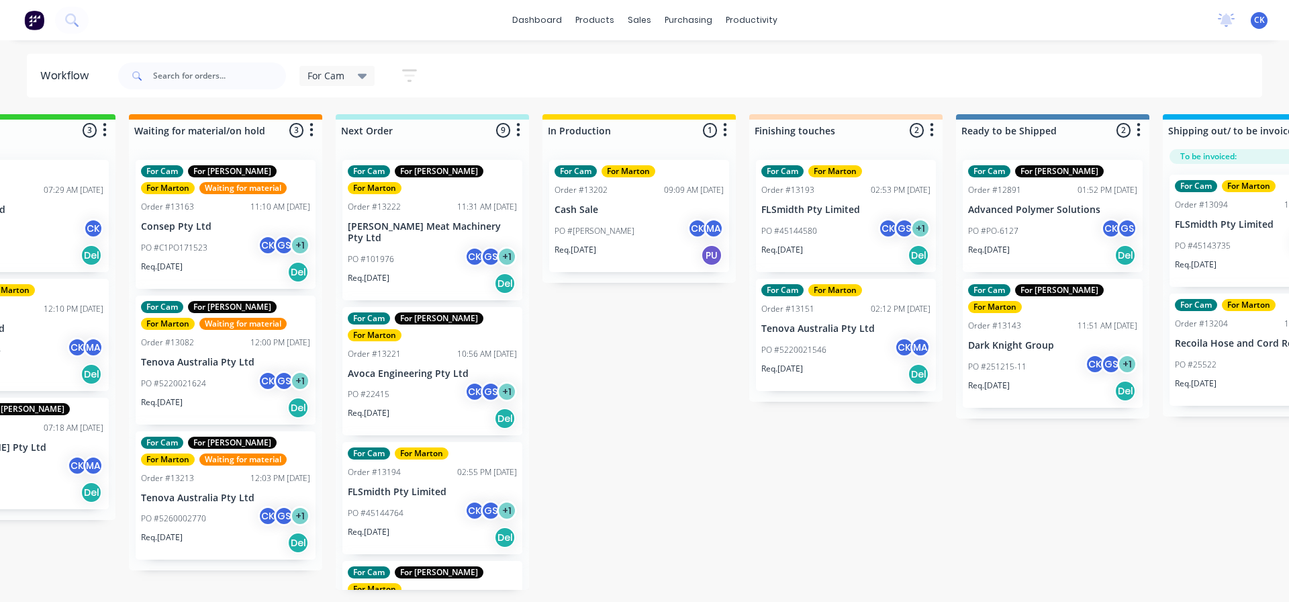
click at [400, 368] on p "Avoca Engineering Pty Ltd" at bounding box center [432, 373] width 169 height 11
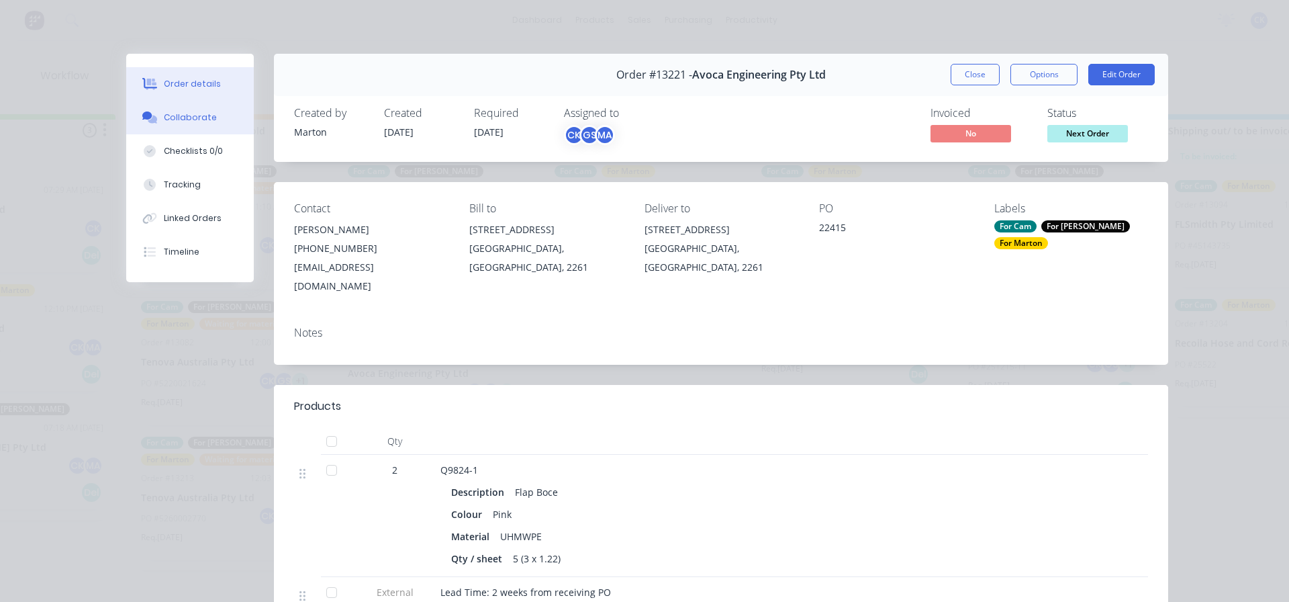
click at [197, 126] on button "Collaborate" at bounding box center [190, 118] width 128 height 34
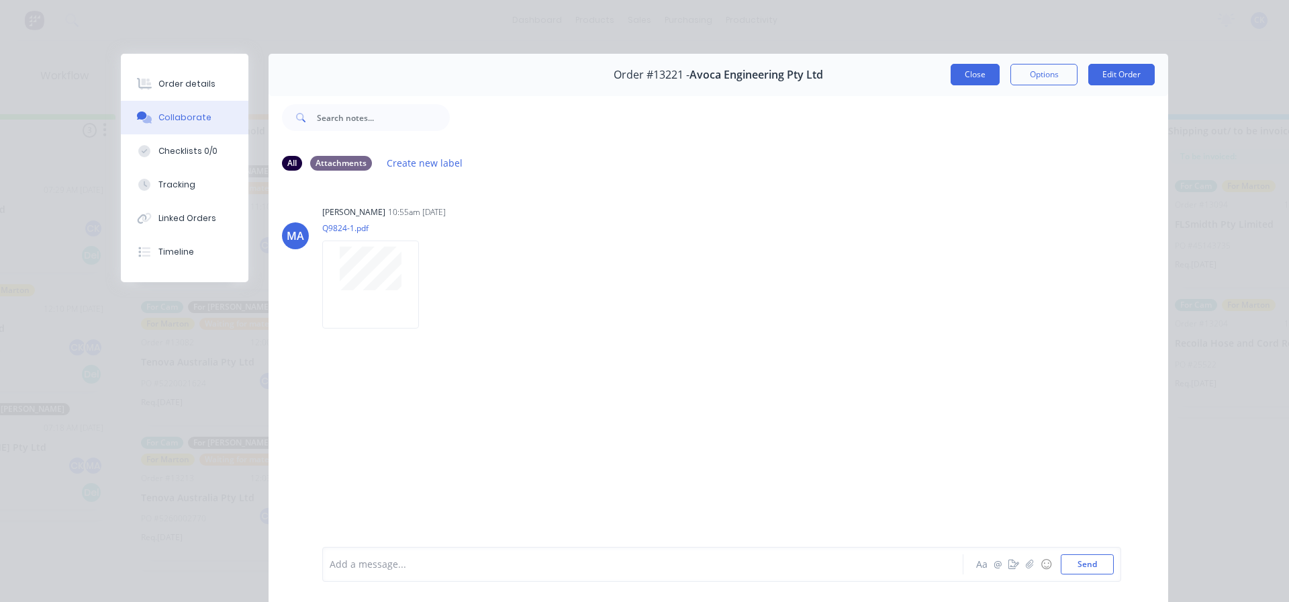
click at [974, 78] on button "Close" at bounding box center [975, 74] width 49 height 21
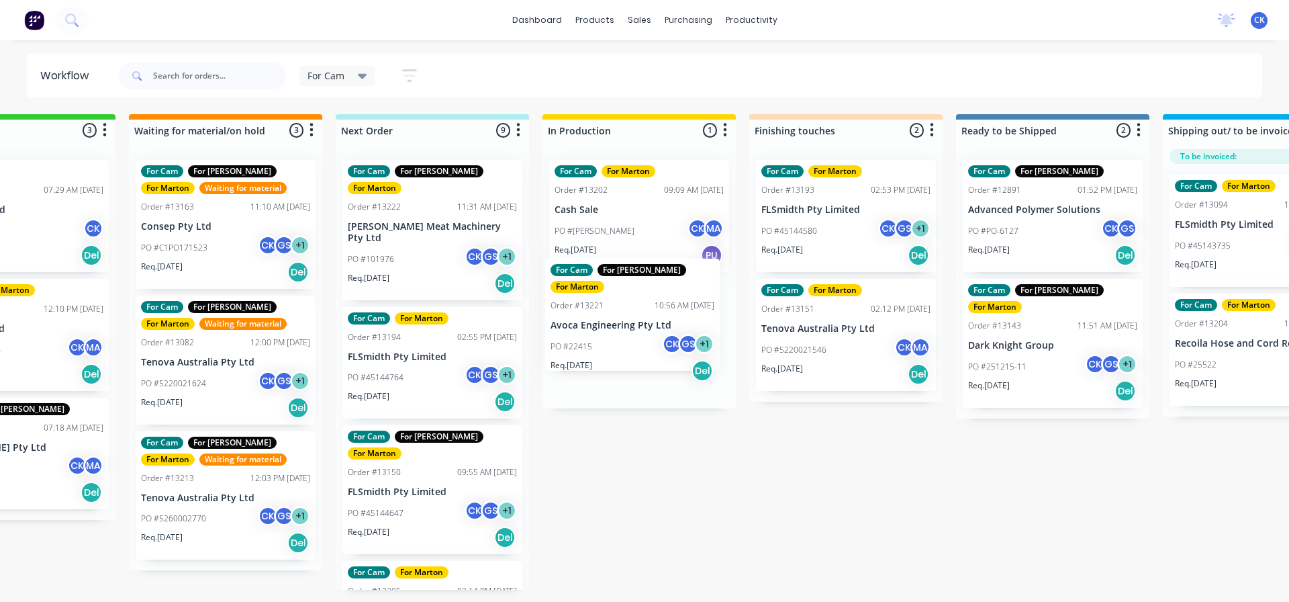
drag, startPoint x: 466, startPoint y: 329, endPoint x: 625, endPoint y: 334, distance: 158.6
click at [625, 334] on div "Submitted 3 Sort By Created date Required date Order number Customer name Most …" at bounding box center [808, 351] width 1850 height 475
